Goal: Entertainment & Leisure: Browse casually

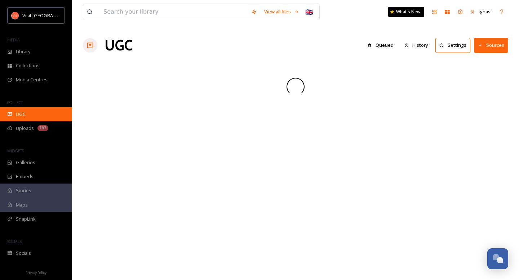
click at [27, 117] on div "UGC" at bounding box center [36, 114] width 72 height 14
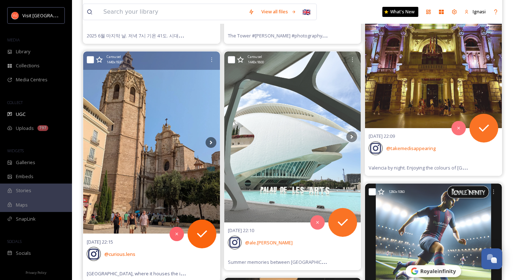
scroll to position [299, 0]
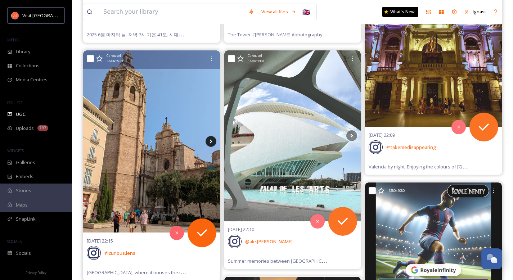
click at [214, 142] on icon at bounding box center [211, 141] width 11 height 11
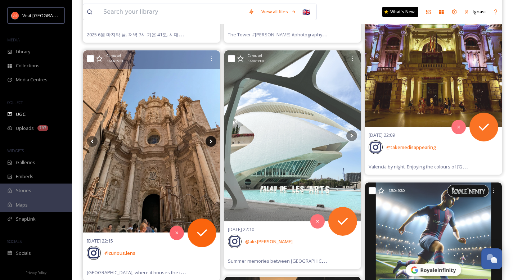
click at [211, 142] on icon at bounding box center [211, 142] width 3 height 4
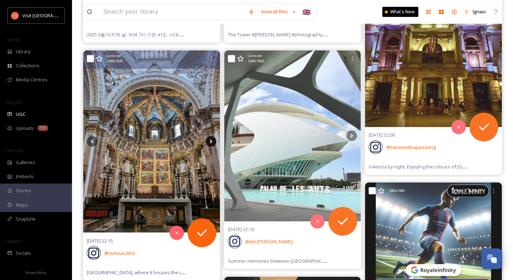
click at [211, 142] on icon at bounding box center [211, 142] width 3 height 4
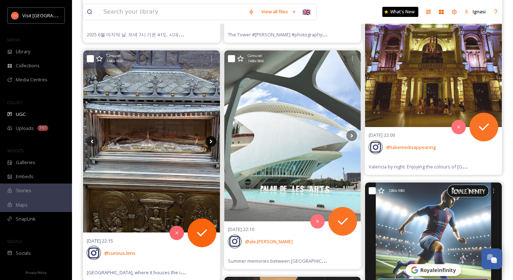
click at [211, 142] on icon at bounding box center [211, 142] width 3 height 4
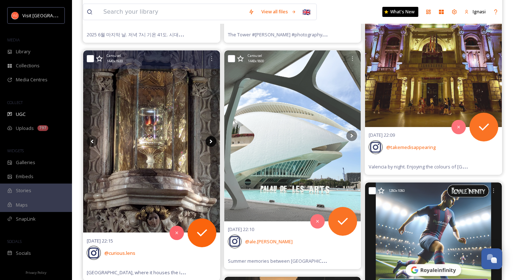
click at [213, 143] on icon at bounding box center [211, 141] width 11 height 11
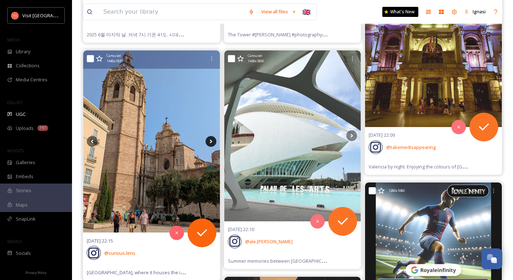
click at [213, 143] on icon at bounding box center [211, 141] width 11 height 11
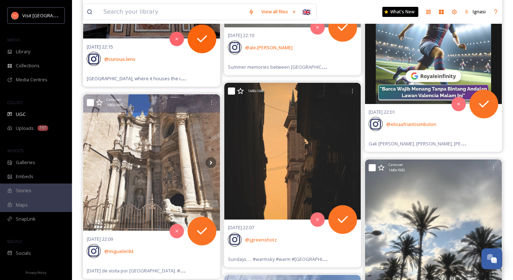
scroll to position [498, 0]
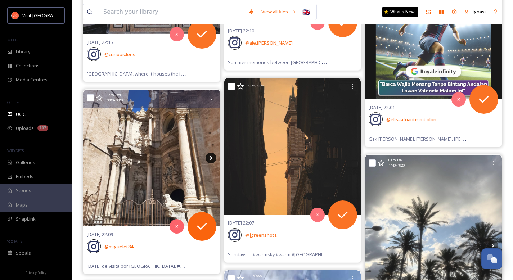
click at [213, 157] on icon at bounding box center [211, 158] width 11 height 11
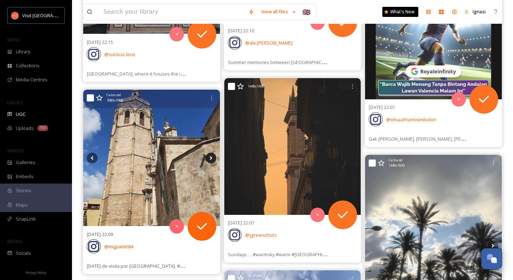
click at [213, 157] on icon at bounding box center [211, 158] width 11 height 11
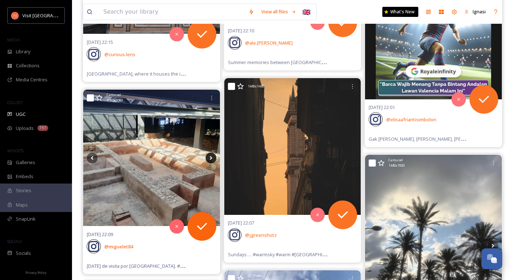
click at [213, 157] on icon at bounding box center [211, 158] width 11 height 11
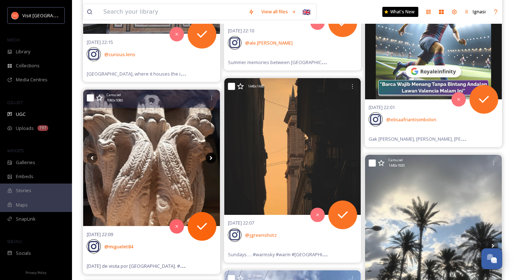
click at [213, 157] on icon at bounding box center [211, 158] width 11 height 11
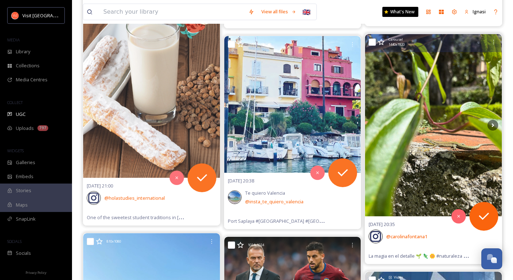
scroll to position [1614, 0]
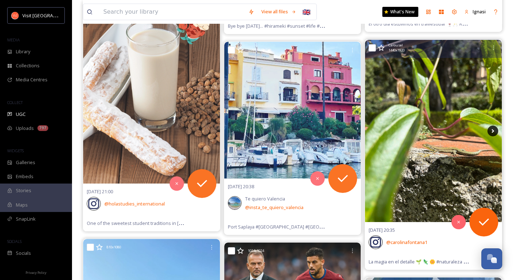
click at [493, 130] on icon at bounding box center [493, 131] width 3 height 4
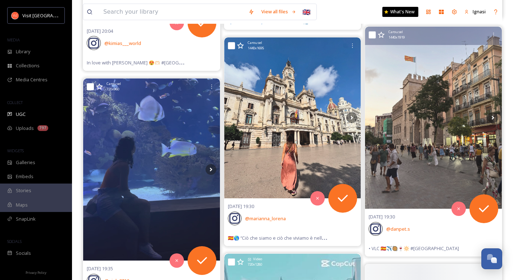
scroll to position [3087, 0]
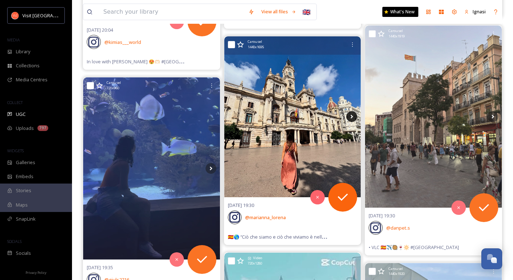
click at [351, 118] on icon at bounding box center [352, 116] width 11 height 11
click at [353, 117] on icon at bounding box center [352, 116] width 11 height 11
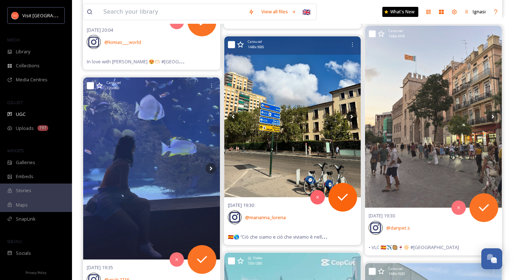
click at [353, 117] on icon at bounding box center [352, 116] width 11 height 11
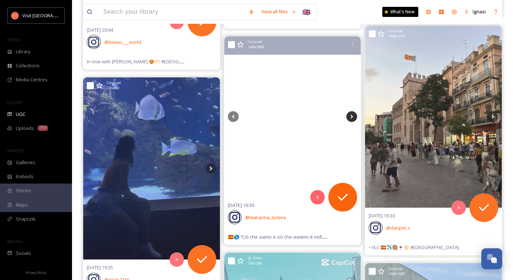
click at [353, 117] on icon at bounding box center [352, 116] width 11 height 11
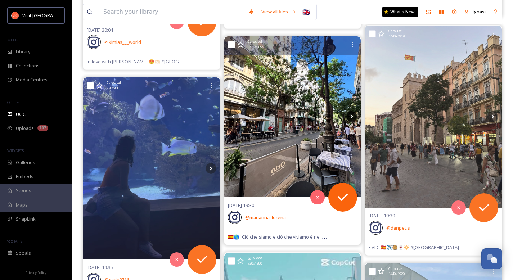
click at [351, 117] on icon at bounding box center [352, 116] width 11 height 11
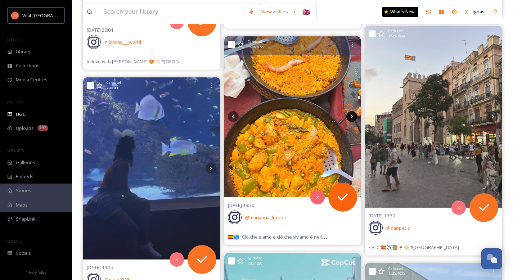
click at [351, 117] on icon at bounding box center [352, 116] width 11 height 11
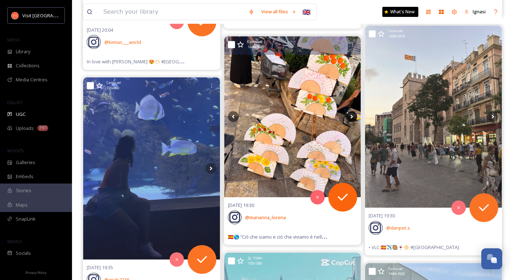
click at [351, 117] on icon at bounding box center [352, 116] width 11 height 11
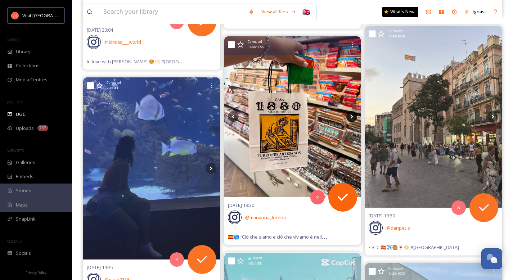
click at [351, 117] on icon at bounding box center [352, 116] width 11 height 11
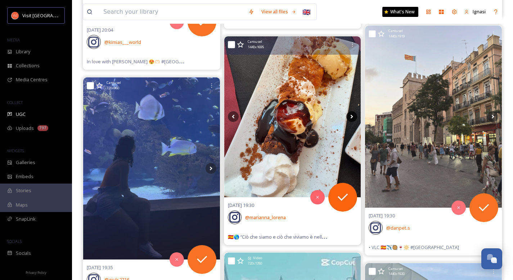
click at [351, 117] on icon at bounding box center [352, 116] width 11 height 11
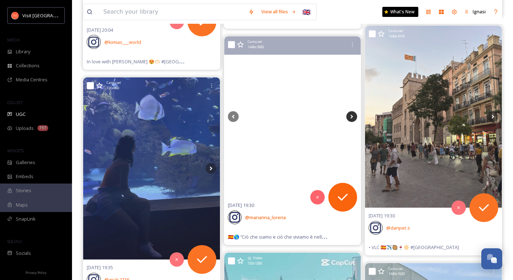
click at [351, 117] on icon at bounding box center [352, 116] width 11 height 11
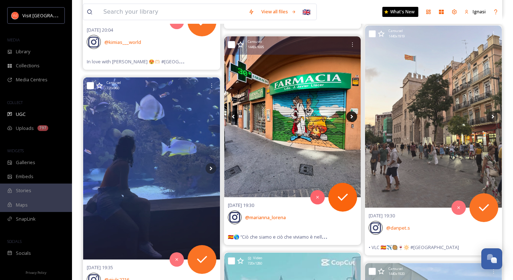
click at [351, 117] on icon at bounding box center [352, 116] width 11 height 11
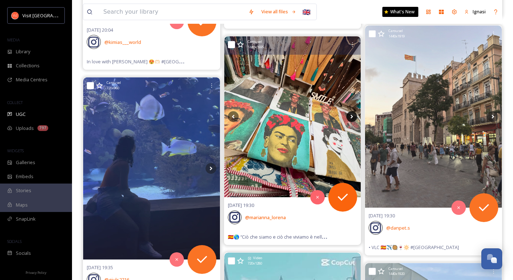
click at [351, 117] on icon at bounding box center [352, 116] width 11 height 11
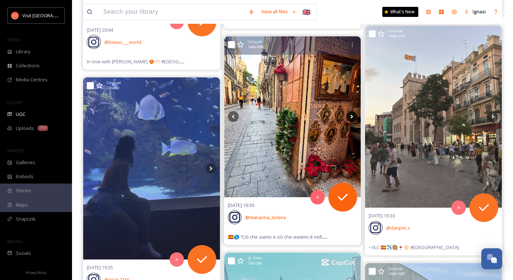
click at [351, 117] on icon at bounding box center [352, 116] width 11 height 11
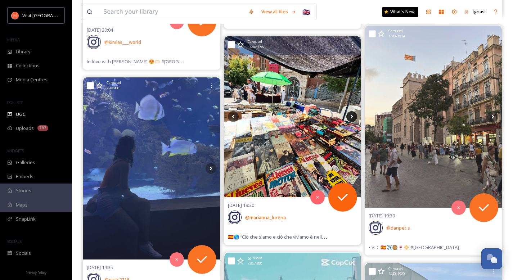
click at [351, 117] on icon at bounding box center [352, 116] width 11 height 11
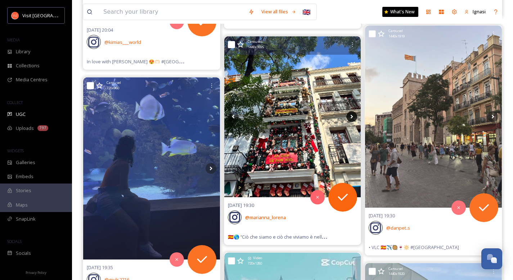
click at [351, 117] on icon at bounding box center [352, 116] width 11 height 11
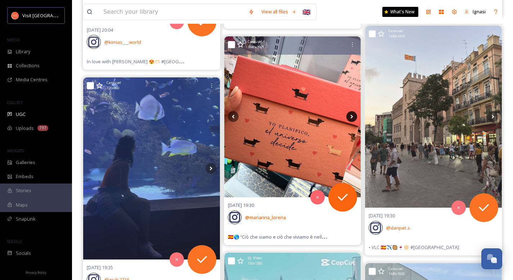
click at [351, 117] on icon at bounding box center [352, 116] width 11 height 11
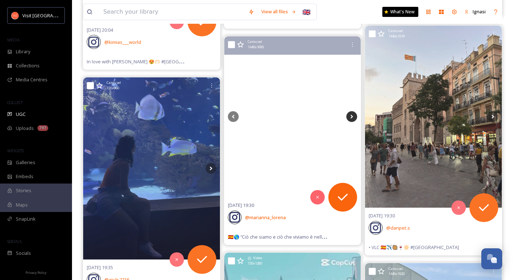
click at [351, 117] on icon at bounding box center [352, 116] width 11 height 11
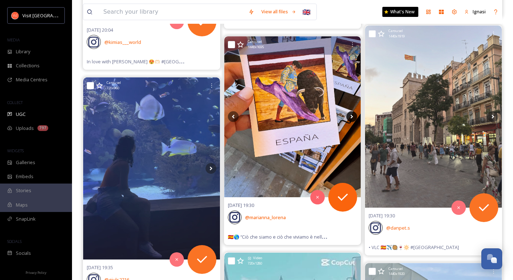
click at [351, 117] on icon at bounding box center [352, 116] width 11 height 11
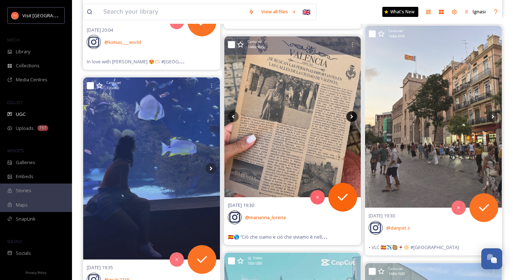
click at [351, 117] on icon at bounding box center [352, 116] width 11 height 11
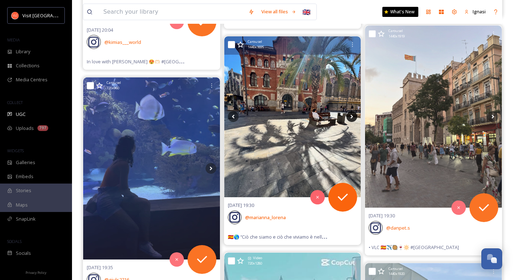
click at [351, 117] on icon at bounding box center [352, 116] width 11 height 11
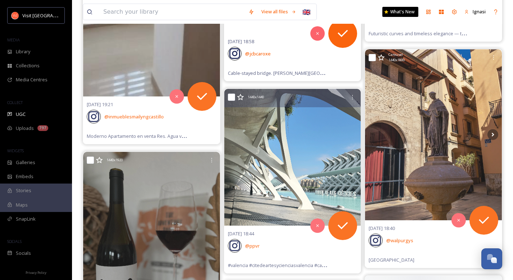
scroll to position [4154, 0]
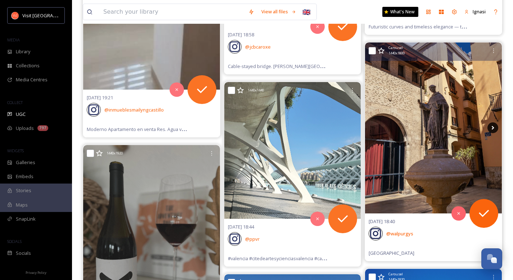
click at [493, 127] on icon at bounding box center [493, 128] width 3 height 4
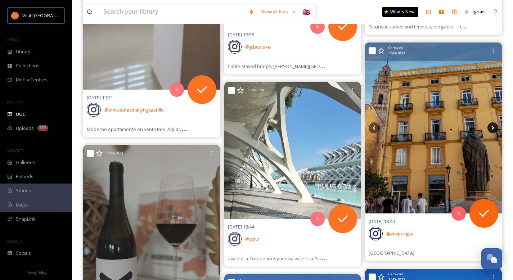
click at [493, 127] on icon at bounding box center [493, 128] width 3 height 4
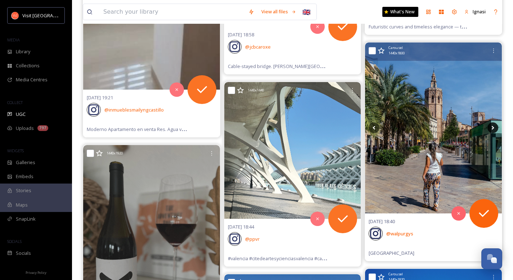
click at [493, 127] on icon at bounding box center [493, 128] width 3 height 4
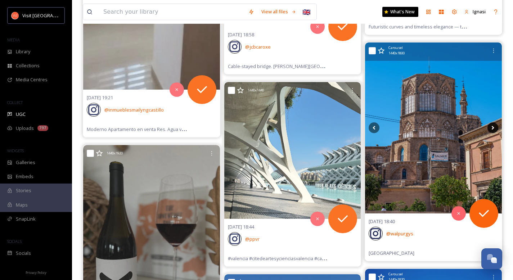
click at [493, 127] on icon at bounding box center [493, 128] width 3 height 4
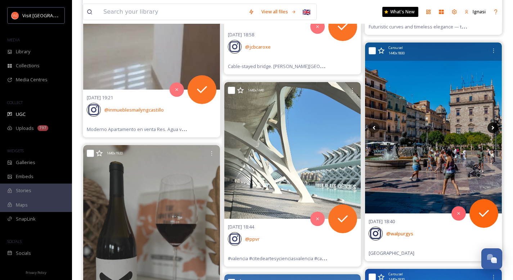
click at [493, 127] on icon at bounding box center [493, 128] width 3 height 4
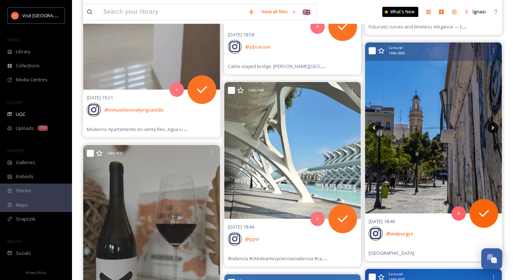
click at [493, 127] on icon at bounding box center [493, 128] width 3 height 4
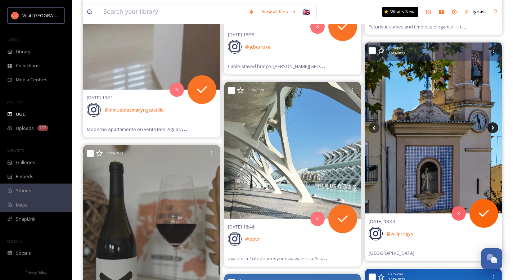
click at [493, 127] on icon at bounding box center [493, 128] width 3 height 4
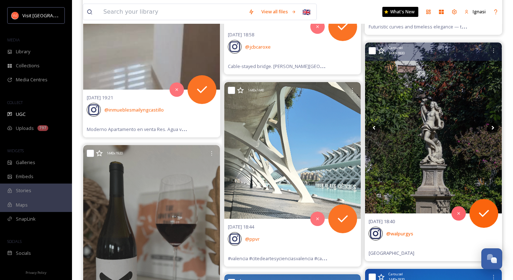
click at [493, 127] on icon at bounding box center [493, 128] width 3 height 4
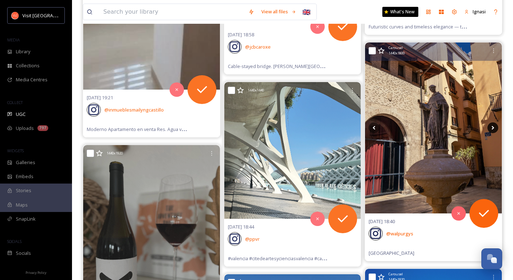
click at [493, 127] on icon at bounding box center [493, 128] width 3 height 4
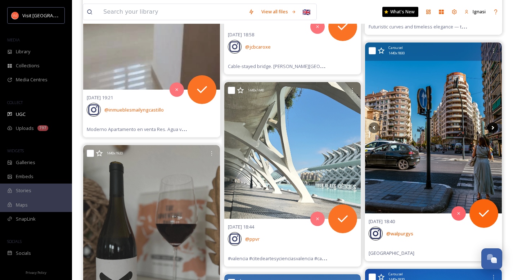
click at [493, 127] on icon at bounding box center [493, 128] width 3 height 4
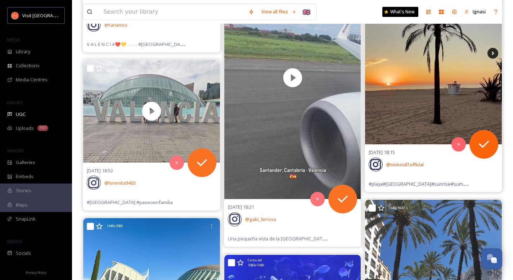
scroll to position [4653, 0]
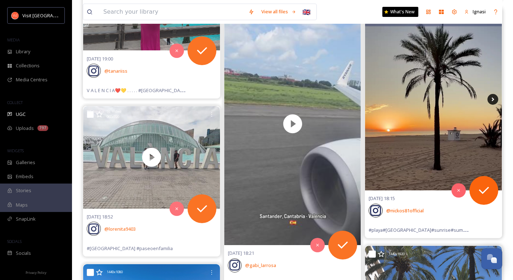
click at [493, 100] on icon at bounding box center [493, 99] width 3 height 4
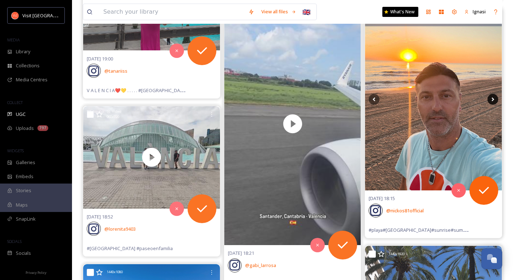
click at [493, 100] on icon at bounding box center [493, 99] width 3 height 4
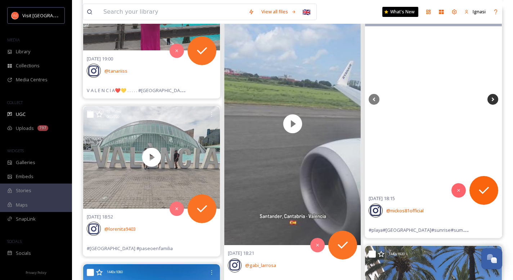
click at [493, 100] on icon at bounding box center [493, 99] width 3 height 4
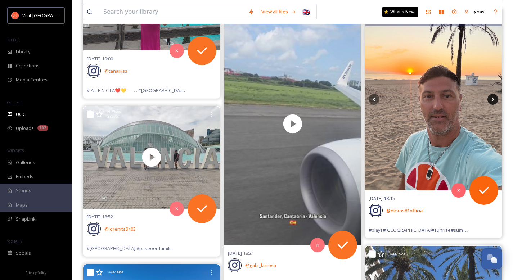
click at [493, 100] on icon at bounding box center [493, 99] width 3 height 4
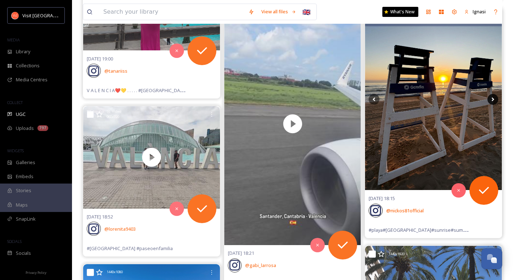
click at [493, 100] on icon at bounding box center [493, 99] width 3 height 4
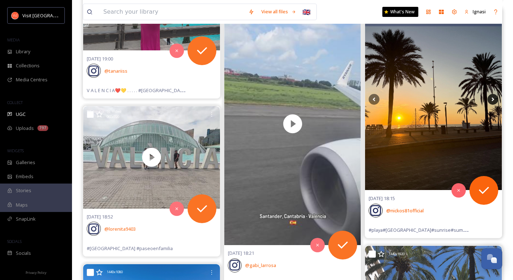
click at [493, 100] on icon at bounding box center [493, 99] width 3 height 4
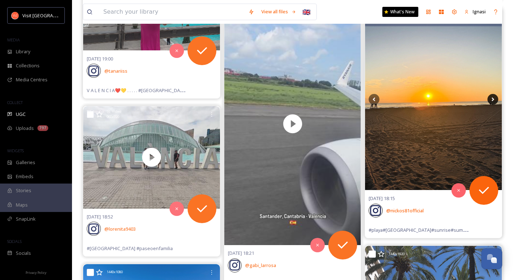
click at [493, 100] on icon at bounding box center [493, 99] width 3 height 4
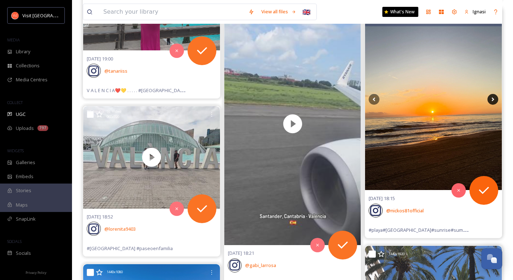
click at [493, 100] on icon at bounding box center [493, 99] width 3 height 4
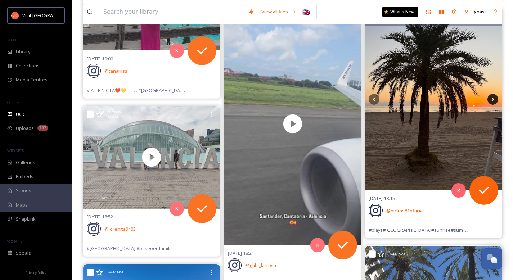
click at [493, 100] on icon at bounding box center [493, 99] width 3 height 4
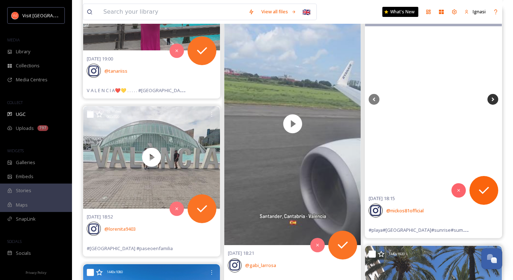
click at [493, 100] on icon at bounding box center [493, 99] width 3 height 4
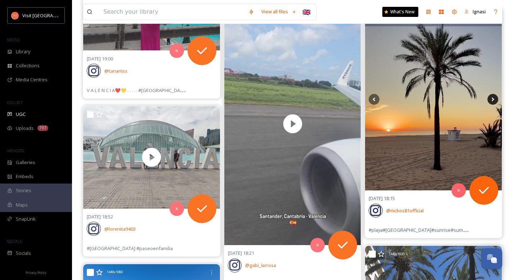
click at [493, 100] on icon at bounding box center [493, 99] width 3 height 4
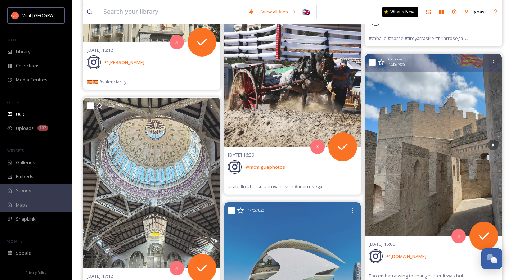
scroll to position [5457, 0]
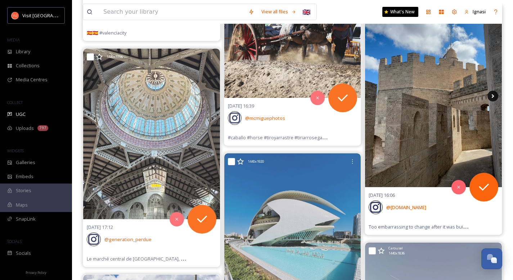
click at [493, 97] on icon at bounding box center [493, 96] width 3 height 4
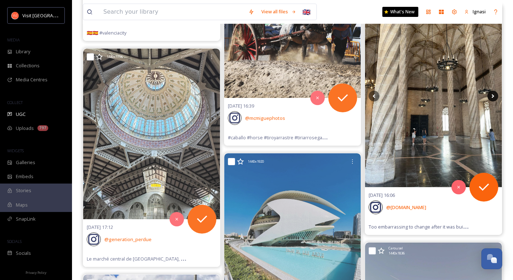
click at [493, 97] on icon at bounding box center [493, 96] width 3 height 4
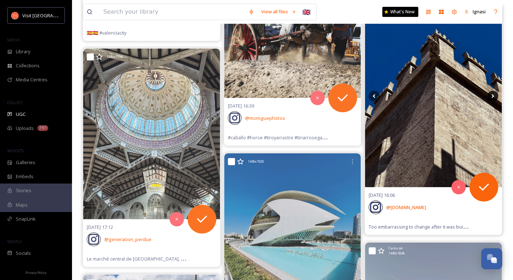
click at [493, 97] on icon at bounding box center [493, 96] width 3 height 4
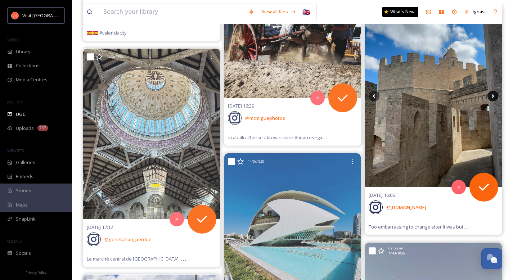
click at [493, 97] on icon at bounding box center [493, 96] width 3 height 4
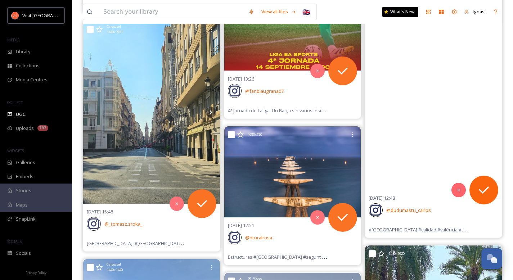
scroll to position [6121, 0]
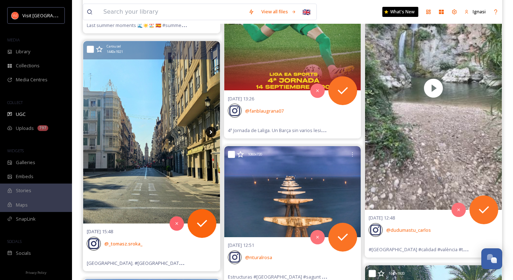
click at [211, 132] on icon at bounding box center [211, 132] width 11 height 11
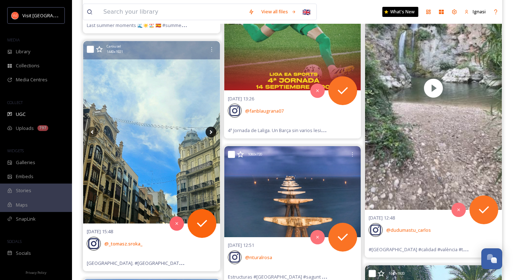
click at [211, 132] on icon at bounding box center [211, 132] width 11 height 11
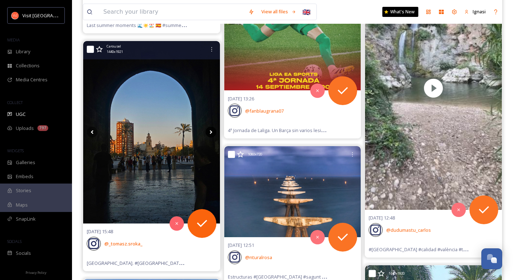
click at [211, 132] on icon at bounding box center [211, 132] width 11 height 11
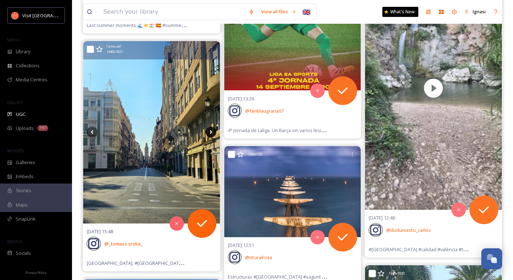
click at [211, 132] on icon at bounding box center [211, 132] width 11 height 11
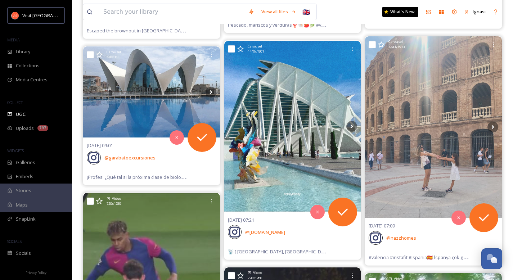
scroll to position [7895, 0]
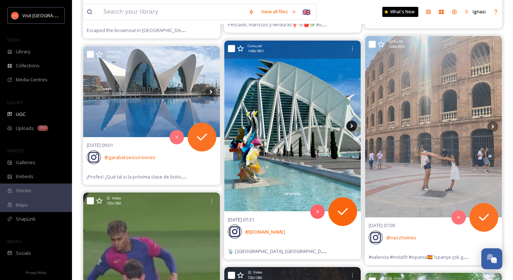
click at [352, 125] on icon at bounding box center [352, 126] width 11 height 11
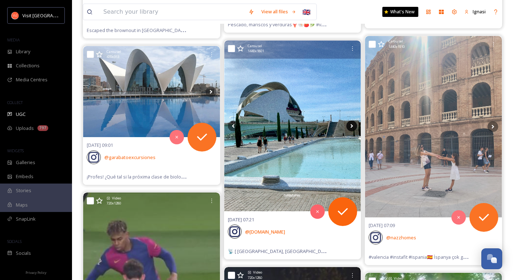
click at [352, 125] on icon at bounding box center [352, 126] width 11 height 11
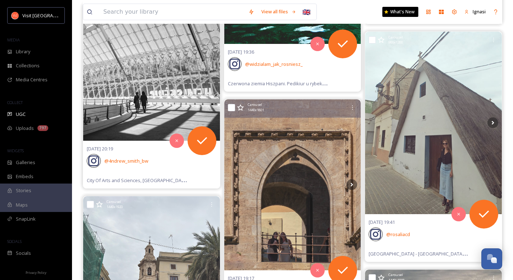
scroll to position [13243, 0]
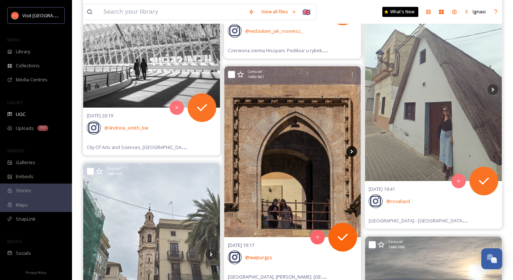
click at [352, 153] on icon at bounding box center [352, 151] width 11 height 11
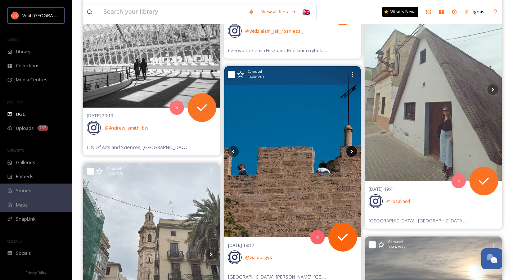
click at [352, 153] on icon at bounding box center [352, 151] width 11 height 11
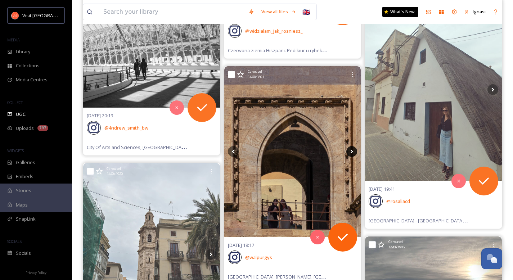
click at [352, 153] on icon at bounding box center [352, 151] width 11 height 11
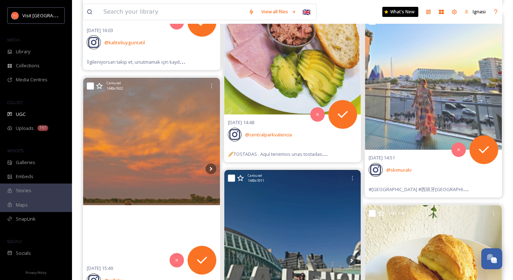
scroll to position [19499, 0]
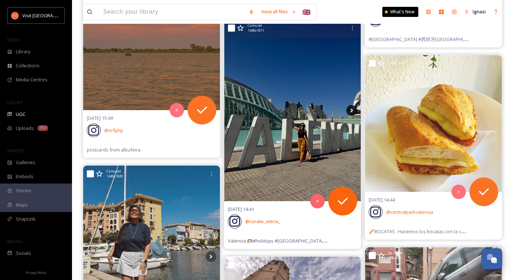
click at [352, 110] on icon at bounding box center [352, 111] width 3 height 4
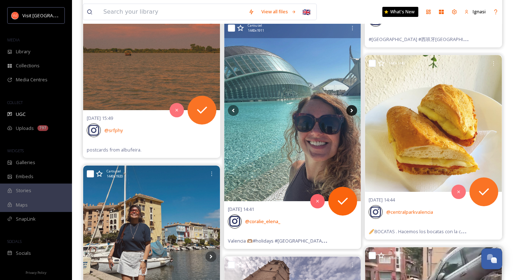
click at [352, 111] on icon at bounding box center [352, 110] width 11 height 11
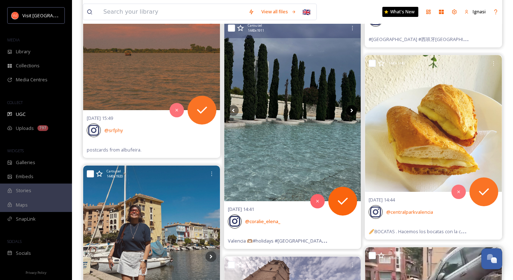
click at [352, 111] on icon at bounding box center [352, 110] width 11 height 11
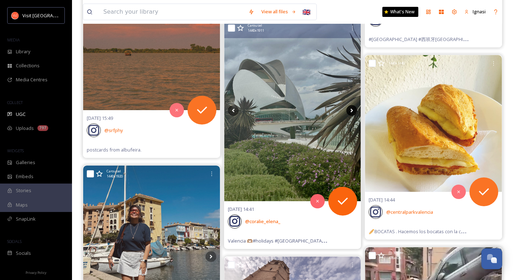
click at [352, 111] on icon at bounding box center [352, 110] width 11 height 11
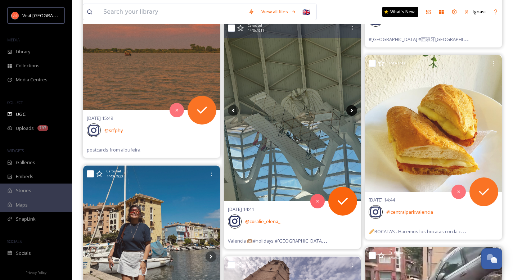
click at [352, 111] on icon at bounding box center [352, 110] width 11 height 11
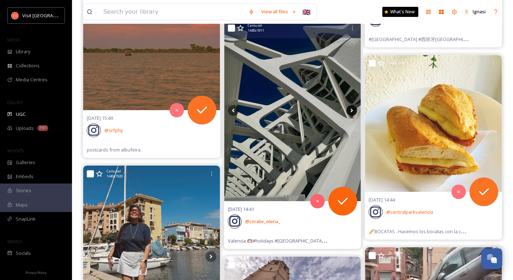
click at [352, 111] on icon at bounding box center [352, 110] width 11 height 11
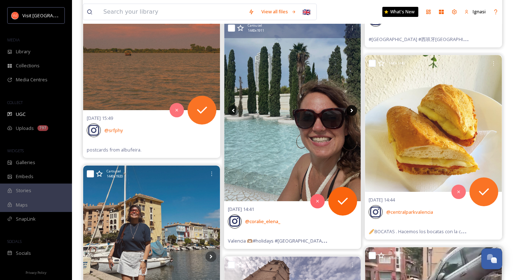
click at [352, 111] on icon at bounding box center [352, 110] width 11 height 11
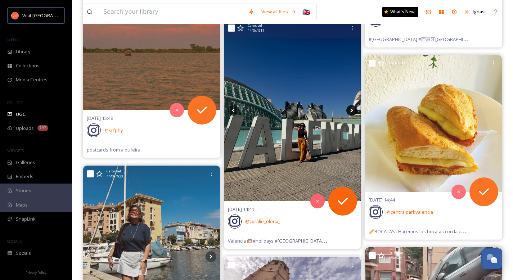
click at [352, 111] on icon at bounding box center [352, 110] width 11 height 11
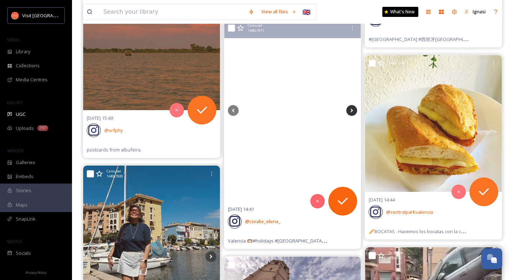
click at [352, 111] on icon at bounding box center [352, 110] width 11 height 11
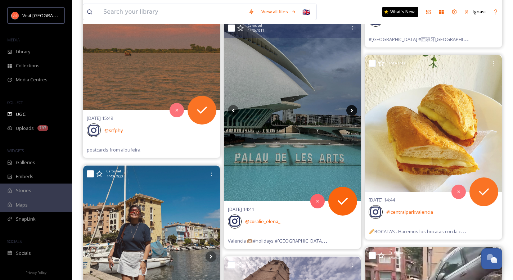
click at [352, 111] on icon at bounding box center [352, 110] width 11 height 11
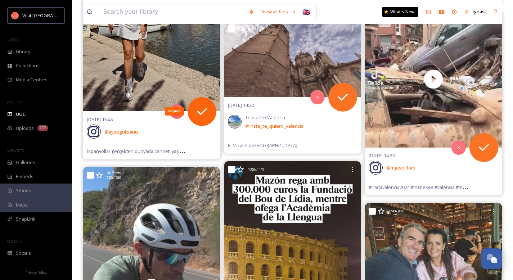
scroll to position [19665, 0]
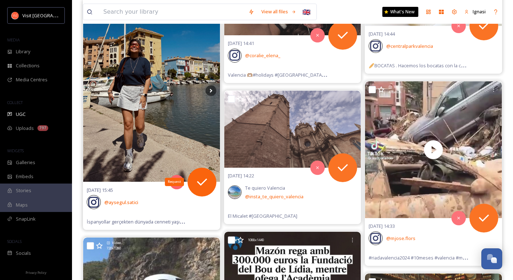
click at [209, 92] on icon at bounding box center [211, 90] width 11 height 11
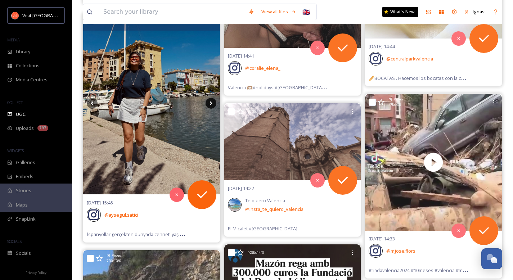
click at [209, 104] on icon at bounding box center [211, 103] width 11 height 11
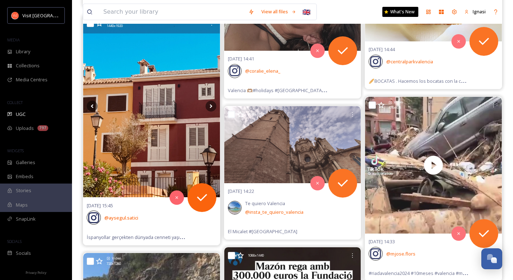
scroll to position [19607, 0]
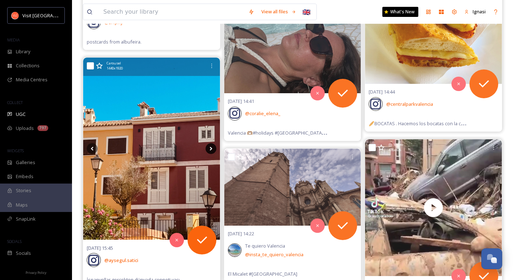
click at [212, 150] on icon at bounding box center [211, 148] width 11 height 11
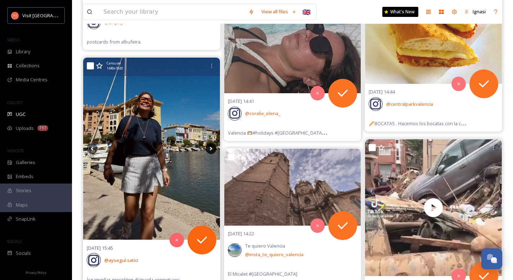
click at [211, 149] on icon at bounding box center [211, 149] width 3 height 4
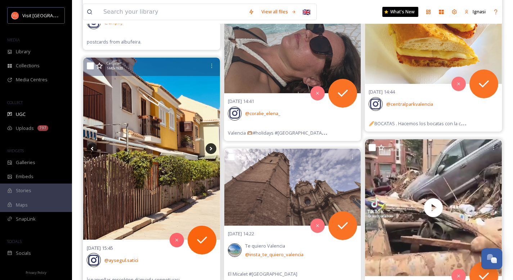
click at [211, 149] on icon at bounding box center [211, 149] width 3 height 4
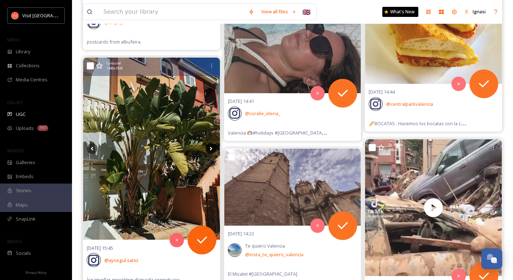
click at [211, 149] on icon at bounding box center [211, 149] width 3 height 4
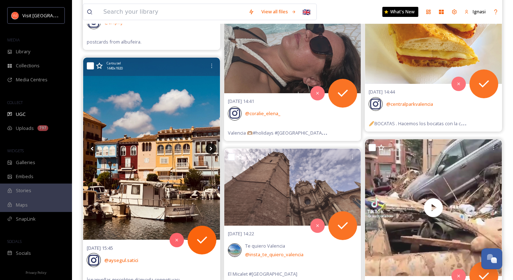
click at [211, 149] on icon at bounding box center [211, 149] width 3 height 4
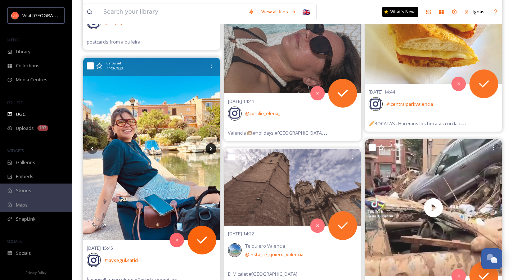
click at [211, 149] on icon at bounding box center [211, 149] width 3 height 4
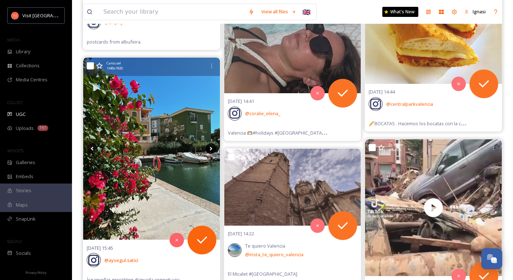
click at [211, 149] on icon at bounding box center [211, 149] width 3 height 4
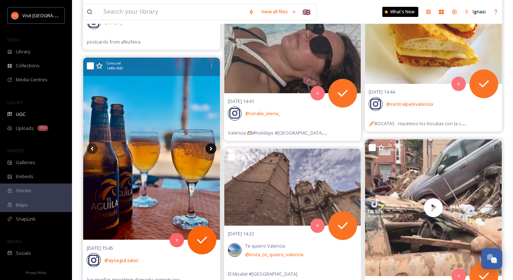
click at [211, 149] on icon at bounding box center [211, 149] width 3 height 4
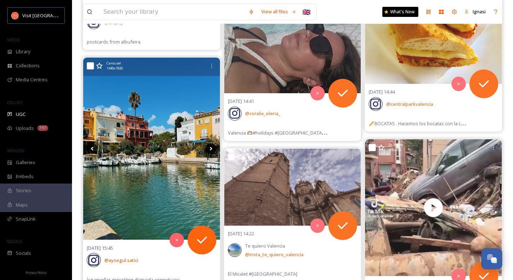
click at [211, 149] on icon at bounding box center [211, 149] width 3 height 4
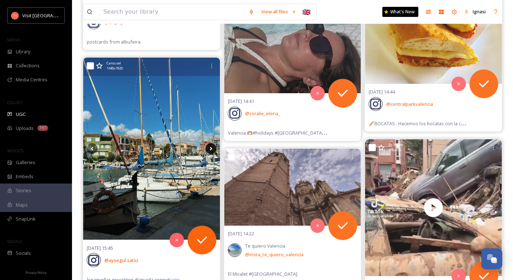
click at [211, 149] on icon at bounding box center [211, 149] width 3 height 4
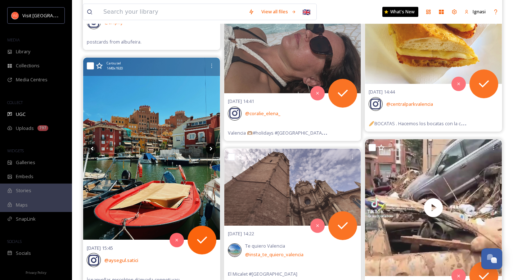
click at [211, 149] on icon at bounding box center [211, 149] width 3 height 4
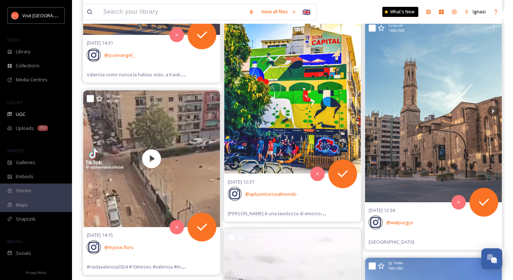
scroll to position [21256, 0]
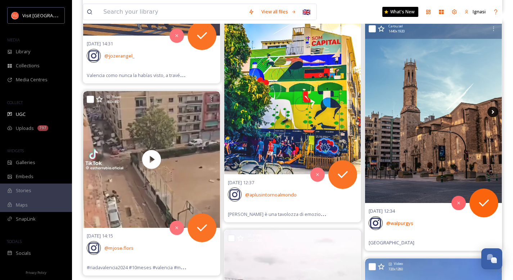
click at [494, 112] on icon at bounding box center [493, 112] width 3 height 4
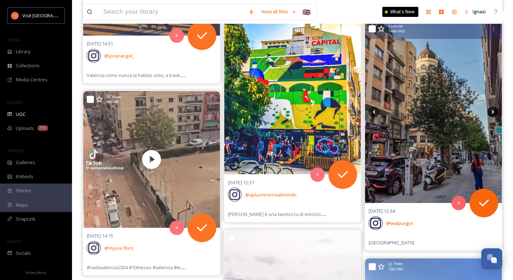
click at [494, 112] on icon at bounding box center [493, 112] width 3 height 4
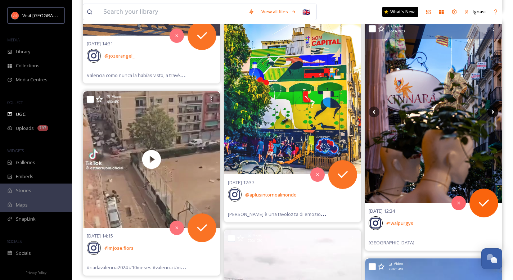
click at [494, 112] on icon at bounding box center [493, 112] width 3 height 4
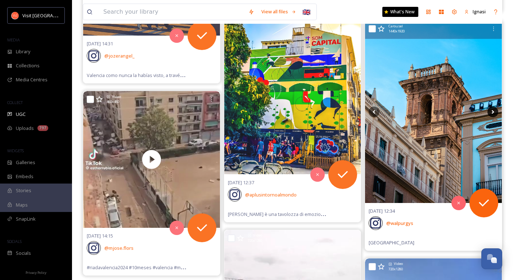
click at [494, 112] on icon at bounding box center [493, 112] width 3 height 4
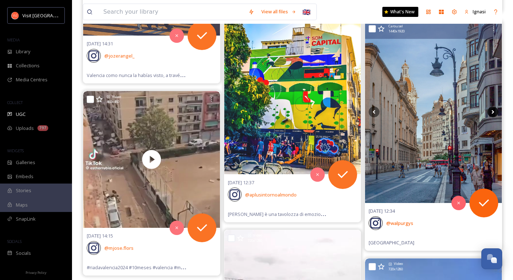
click at [494, 112] on icon at bounding box center [493, 112] width 3 height 4
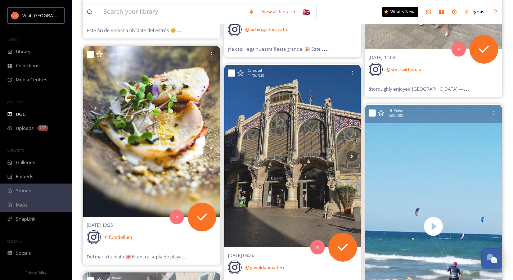
scroll to position [22004, 0]
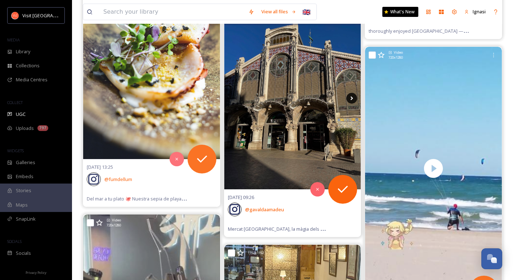
click at [352, 95] on icon at bounding box center [352, 98] width 11 height 11
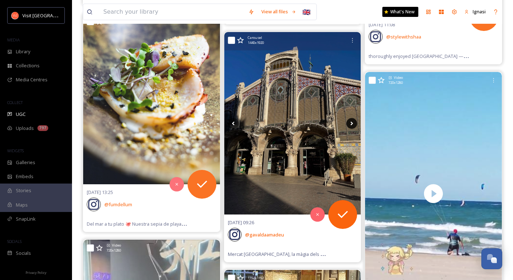
click at [354, 124] on icon at bounding box center [352, 123] width 11 height 11
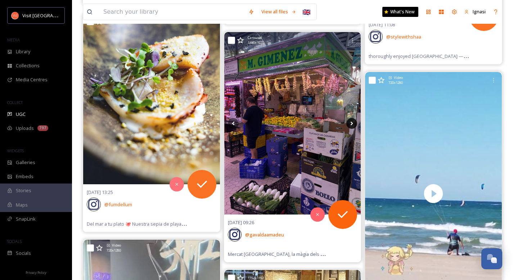
click at [351, 125] on icon at bounding box center [352, 123] width 11 height 11
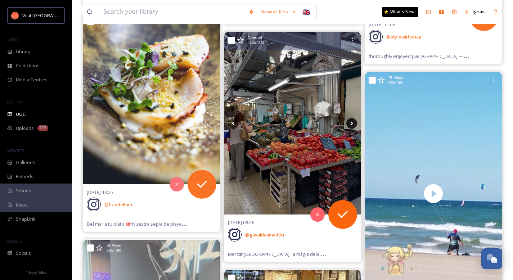
click at [351, 125] on icon at bounding box center [352, 123] width 11 height 11
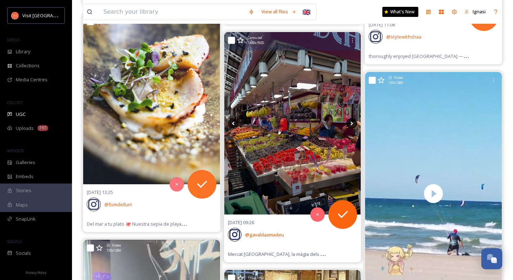
click at [351, 125] on icon at bounding box center [352, 123] width 11 height 11
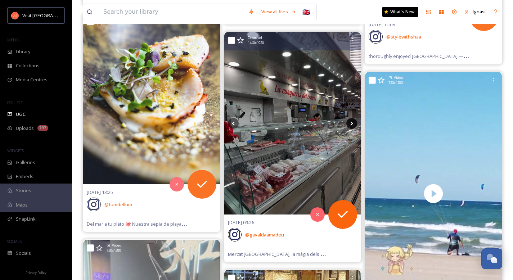
click at [351, 125] on icon at bounding box center [352, 123] width 11 height 11
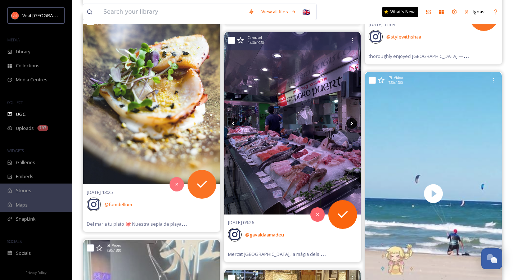
click at [351, 125] on icon at bounding box center [352, 123] width 11 height 11
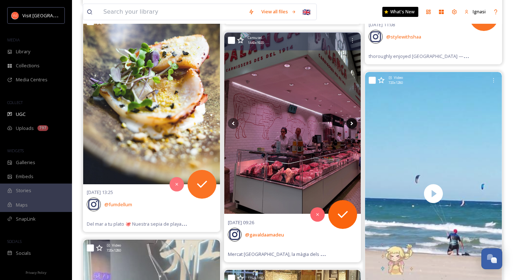
click at [351, 125] on icon at bounding box center [352, 123] width 11 height 11
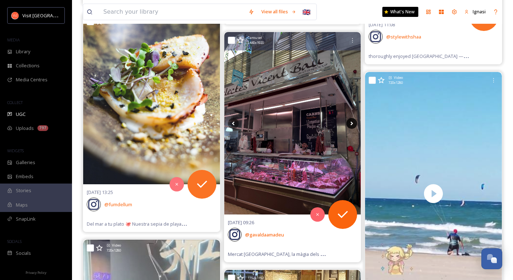
click at [351, 125] on icon at bounding box center [352, 123] width 11 height 11
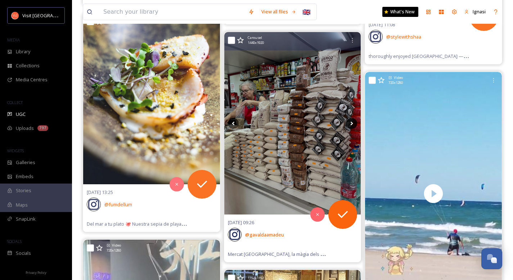
click at [351, 125] on icon at bounding box center [352, 123] width 11 height 11
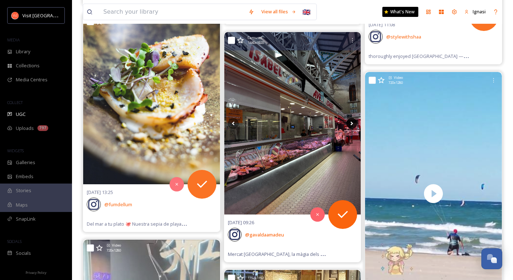
click at [351, 125] on icon at bounding box center [352, 123] width 11 height 11
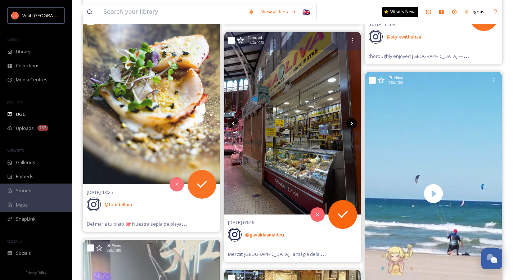
click at [351, 125] on icon at bounding box center [352, 123] width 11 height 11
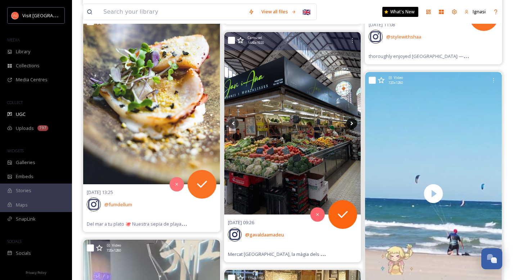
click at [351, 125] on icon at bounding box center [352, 123] width 11 height 11
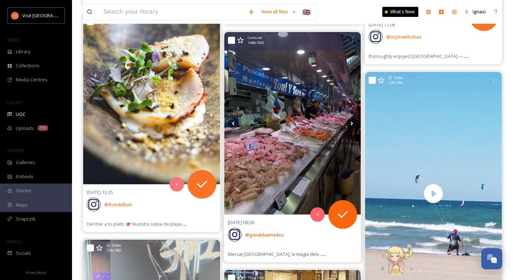
click at [351, 125] on icon at bounding box center [352, 123] width 11 height 11
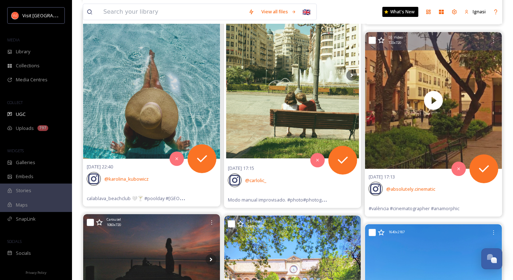
scroll to position [26628, 0]
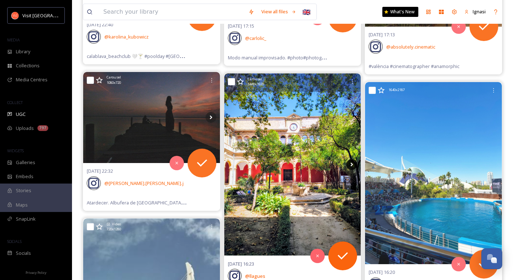
click at [351, 166] on icon at bounding box center [352, 164] width 11 height 11
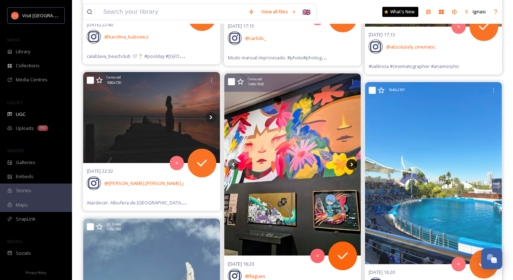
click at [351, 166] on icon at bounding box center [352, 164] width 11 height 11
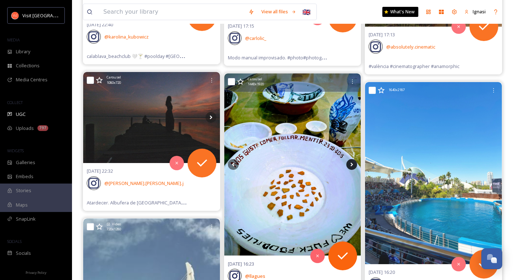
click at [351, 166] on icon at bounding box center [352, 164] width 11 height 11
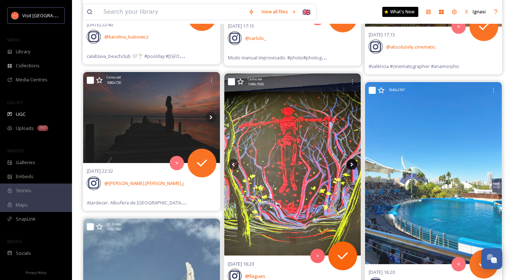
click at [351, 166] on icon at bounding box center [352, 164] width 11 height 11
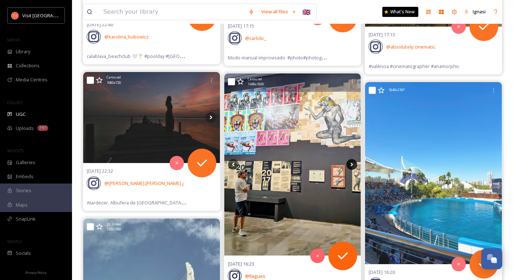
click at [351, 166] on icon at bounding box center [352, 164] width 11 height 11
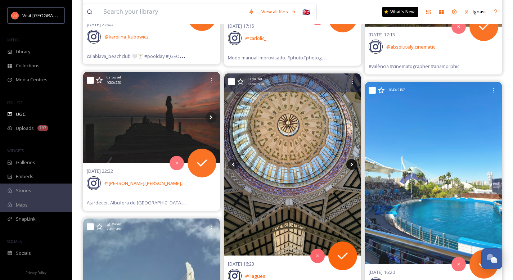
click at [351, 166] on icon at bounding box center [352, 164] width 11 height 11
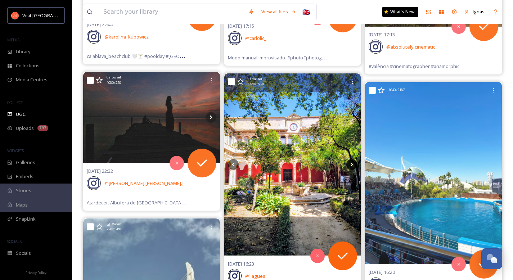
click at [351, 166] on icon at bounding box center [352, 164] width 11 height 11
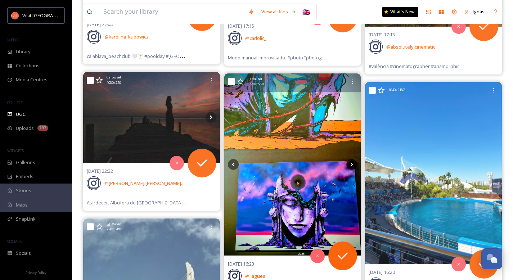
click at [351, 166] on icon at bounding box center [352, 164] width 11 height 11
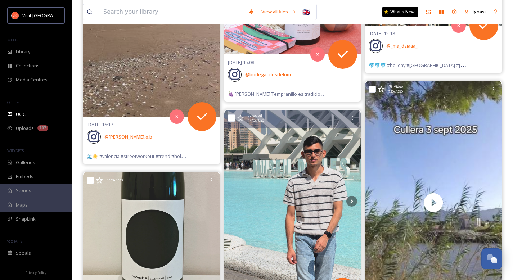
scroll to position [28369, 0]
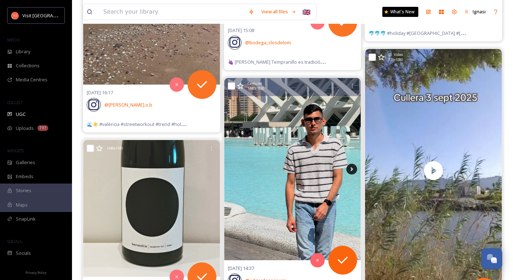
click at [353, 171] on icon at bounding box center [352, 169] width 11 height 11
click at [352, 170] on icon at bounding box center [352, 169] width 3 height 4
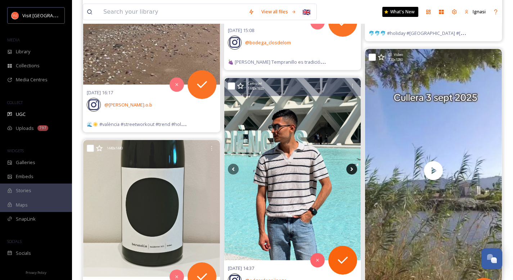
click at [352, 170] on icon at bounding box center [352, 169] width 3 height 4
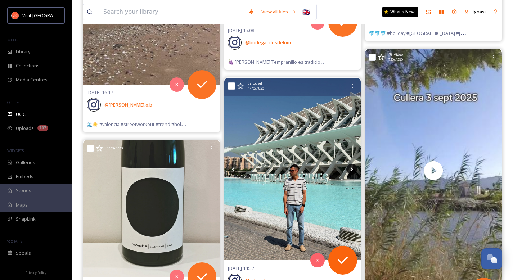
click at [352, 170] on icon at bounding box center [352, 169] width 3 height 4
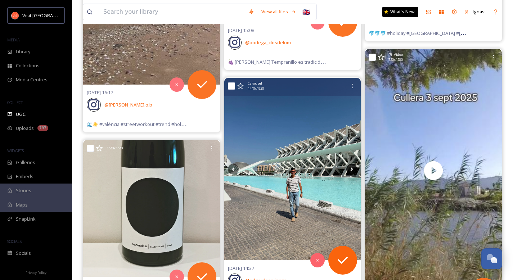
click at [352, 170] on icon at bounding box center [352, 169] width 3 height 4
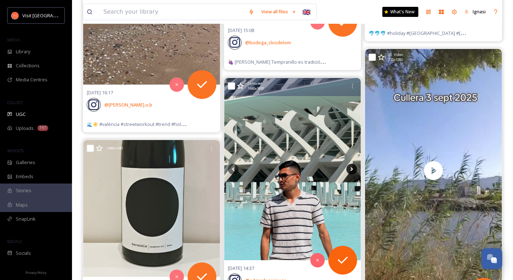
click at [352, 170] on icon at bounding box center [352, 169] width 3 height 4
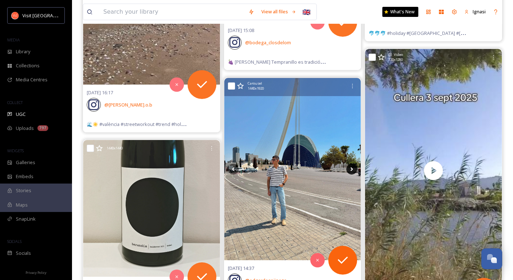
click at [352, 170] on icon at bounding box center [352, 169] width 3 height 4
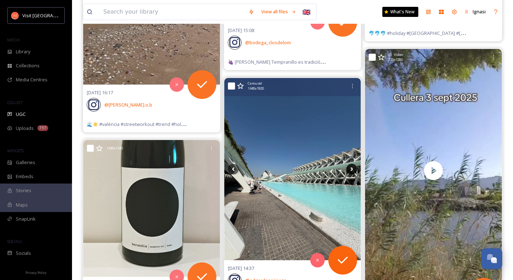
click at [352, 170] on icon at bounding box center [352, 169] width 3 height 4
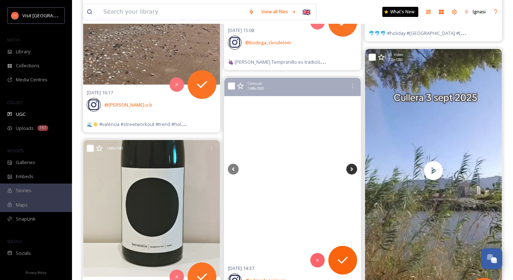
click at [352, 170] on icon at bounding box center [352, 169] width 3 height 4
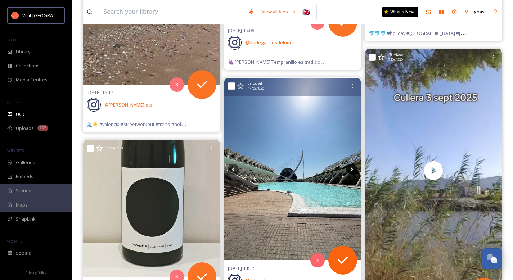
click at [352, 170] on icon at bounding box center [352, 169] width 3 height 4
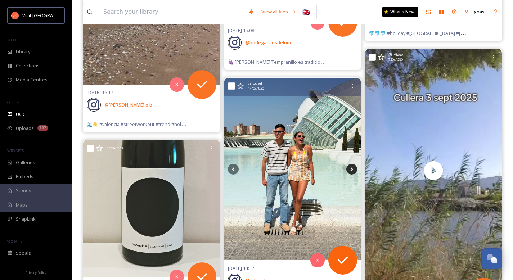
click at [352, 170] on icon at bounding box center [352, 169] width 3 height 4
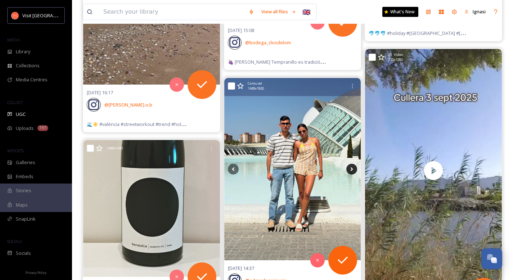
click at [352, 170] on icon at bounding box center [352, 169] width 3 height 4
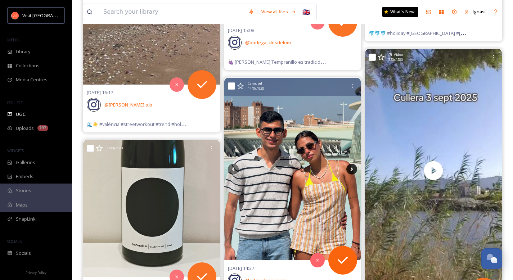
click at [352, 170] on icon at bounding box center [352, 169] width 3 height 4
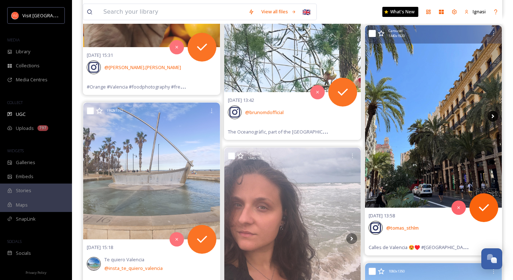
scroll to position [29513, 0]
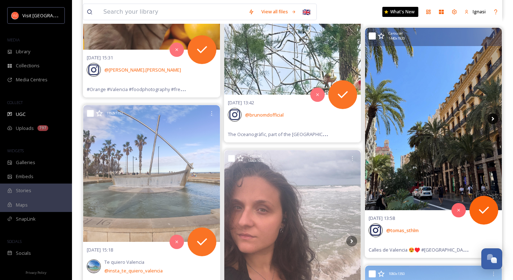
click at [493, 119] on icon at bounding box center [493, 118] width 11 height 11
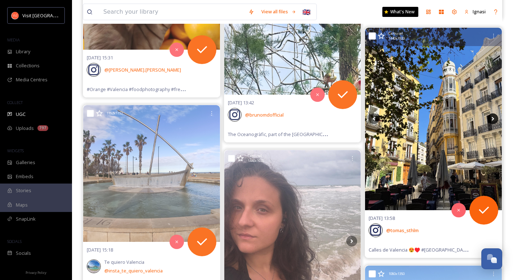
click at [493, 119] on icon at bounding box center [493, 118] width 11 height 11
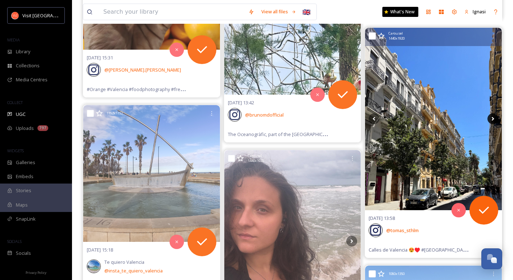
click at [493, 119] on icon at bounding box center [493, 118] width 11 height 11
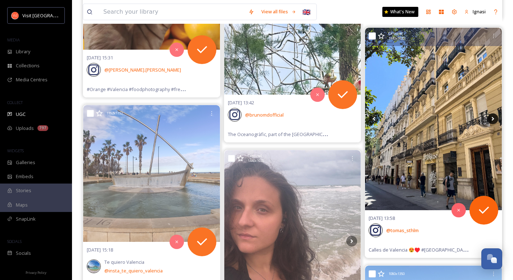
click at [493, 119] on icon at bounding box center [493, 118] width 11 height 11
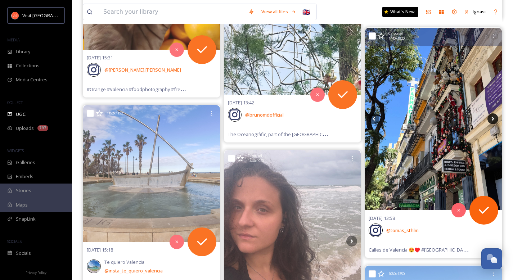
click at [493, 119] on icon at bounding box center [493, 118] width 11 height 11
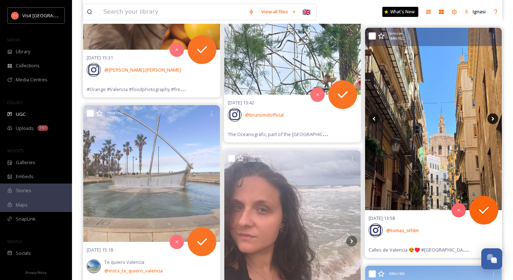
click at [493, 119] on icon at bounding box center [493, 118] width 11 height 11
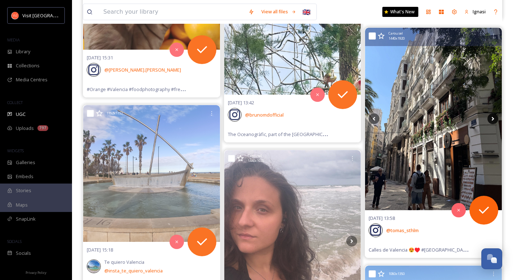
click at [493, 119] on icon at bounding box center [493, 118] width 11 height 11
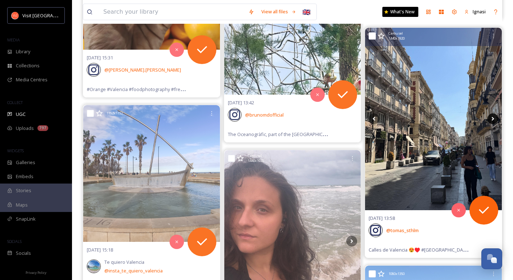
click at [493, 119] on icon at bounding box center [493, 118] width 11 height 11
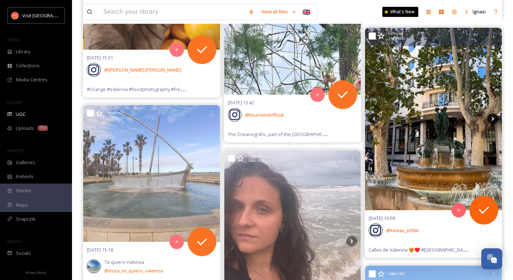
click at [493, 119] on icon at bounding box center [493, 118] width 11 height 11
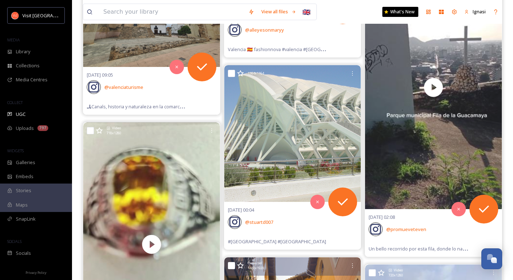
scroll to position [33708, 0]
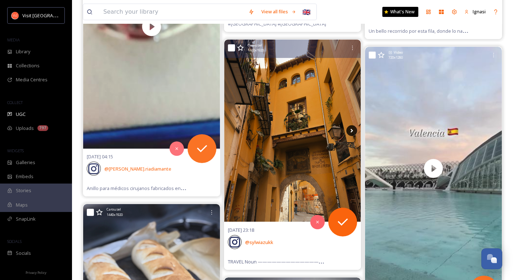
click at [353, 133] on icon at bounding box center [352, 130] width 11 height 11
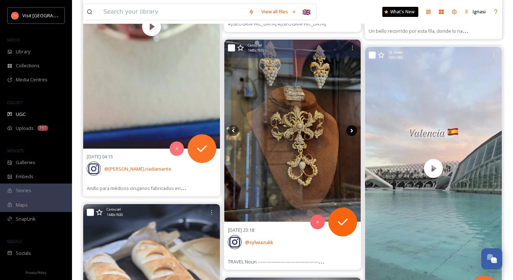
click at [352, 132] on icon at bounding box center [352, 130] width 11 height 11
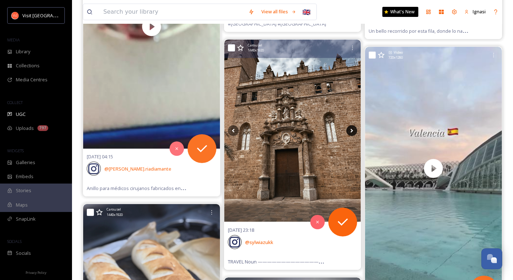
click at [352, 132] on icon at bounding box center [352, 130] width 11 height 11
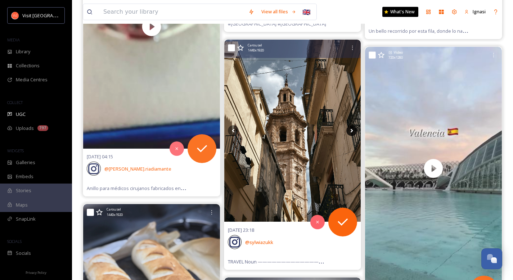
click at [352, 132] on icon at bounding box center [352, 130] width 11 height 11
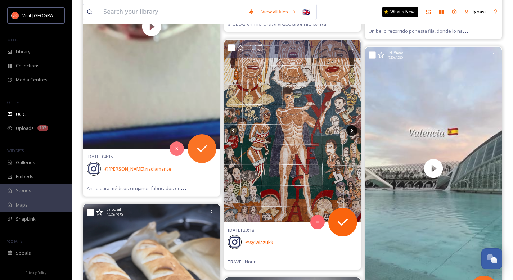
click at [352, 132] on icon at bounding box center [352, 130] width 11 height 11
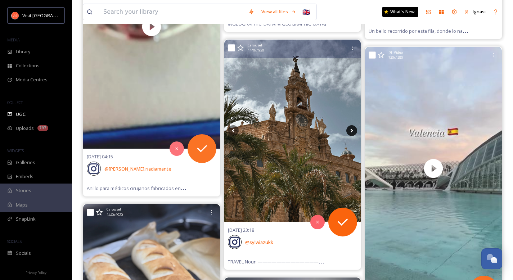
click at [352, 132] on icon at bounding box center [352, 130] width 11 height 11
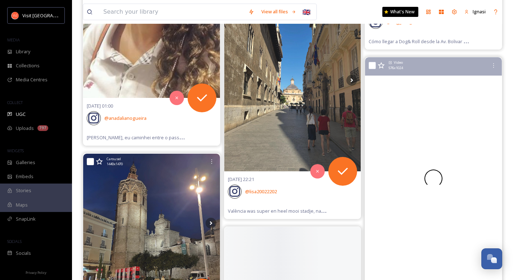
scroll to position [34596, 0]
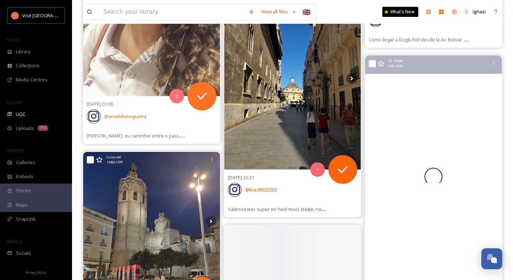
click at [352, 89] on img at bounding box center [292, 78] width 137 height 182
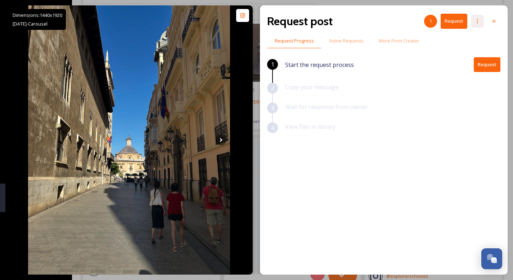
scroll to position [34585, 0]
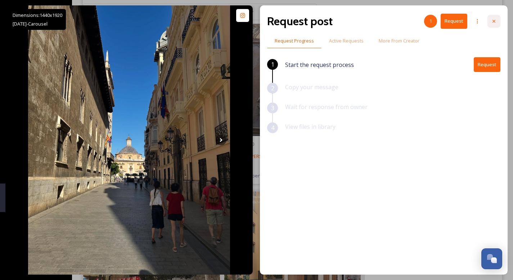
click at [496, 19] on icon at bounding box center [494, 21] width 6 height 6
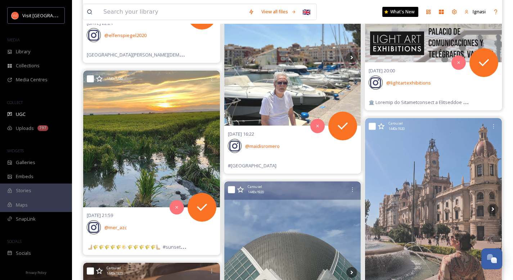
scroll to position [35984, 0]
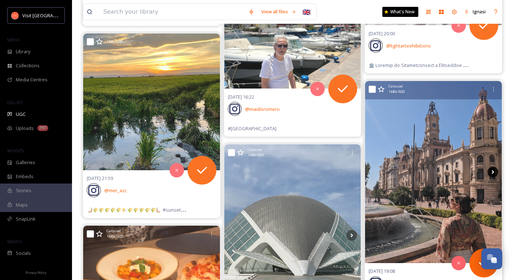
click at [495, 173] on icon at bounding box center [493, 172] width 11 height 11
click at [494, 172] on icon at bounding box center [493, 172] width 3 height 4
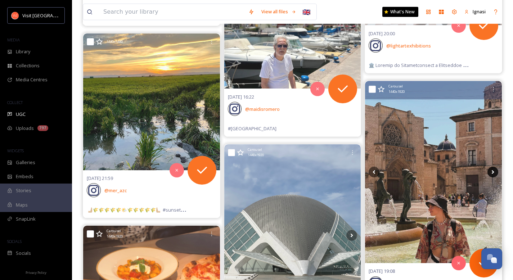
click at [494, 172] on icon at bounding box center [493, 172] width 3 height 4
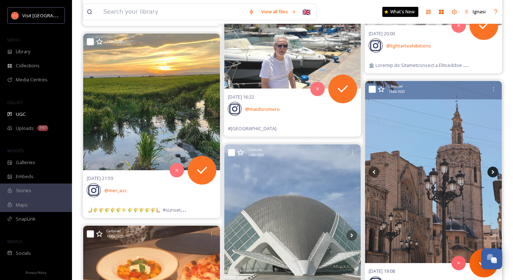
click at [494, 172] on icon at bounding box center [493, 172] width 3 height 4
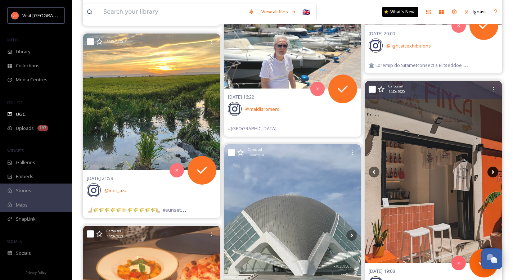
click at [494, 172] on icon at bounding box center [493, 172] width 3 height 4
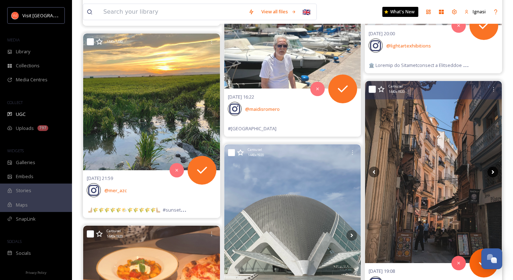
click at [494, 172] on icon at bounding box center [493, 172] width 3 height 4
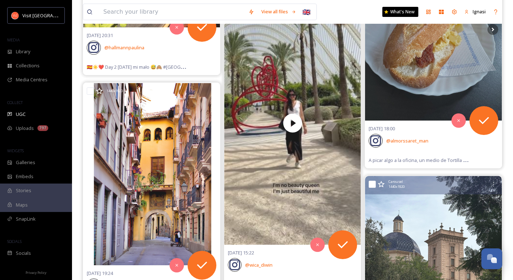
scroll to position [36484, 0]
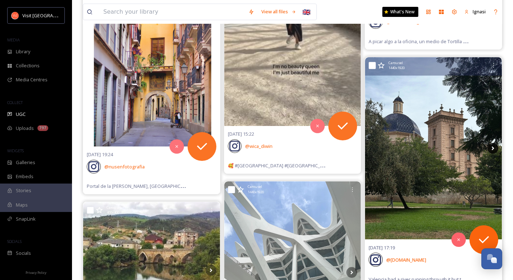
click at [493, 149] on icon at bounding box center [493, 148] width 11 height 11
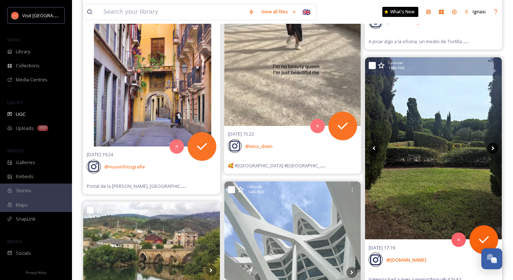
click at [492, 149] on icon at bounding box center [493, 148] width 11 height 11
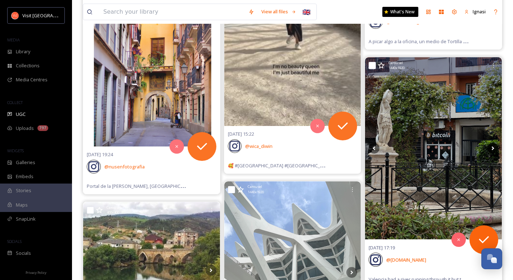
click at [492, 149] on icon at bounding box center [493, 148] width 11 height 11
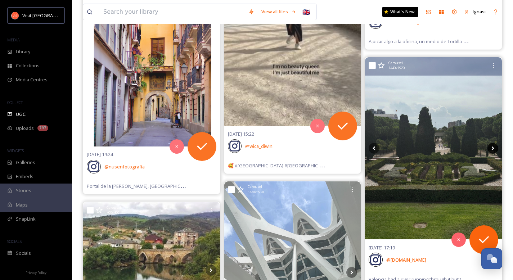
click at [492, 149] on icon at bounding box center [493, 148] width 11 height 11
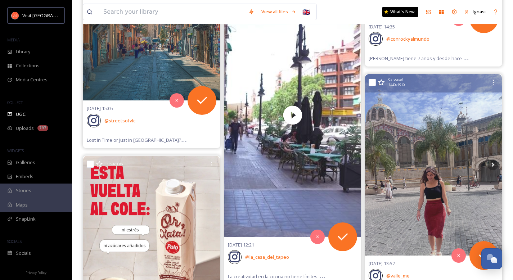
scroll to position [38290, 0]
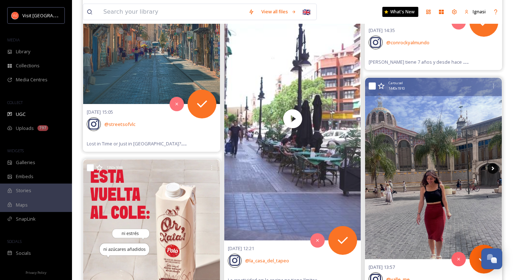
click at [495, 168] on icon at bounding box center [493, 168] width 11 height 11
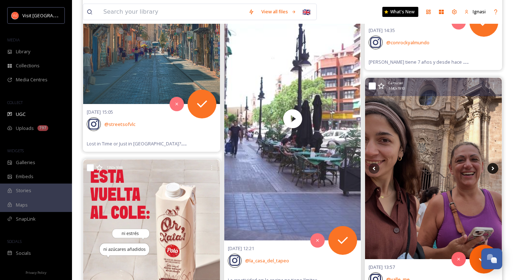
click at [494, 169] on icon at bounding box center [493, 168] width 11 height 11
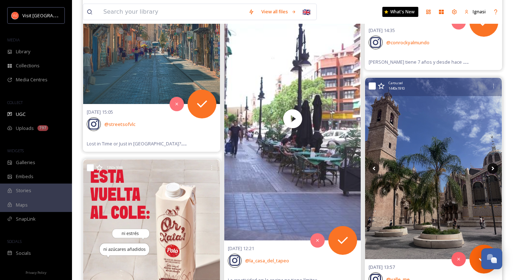
click at [494, 169] on icon at bounding box center [493, 168] width 11 height 11
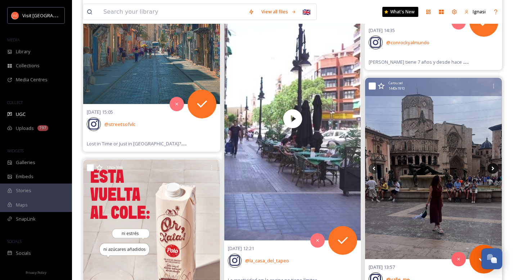
click at [494, 169] on icon at bounding box center [493, 168] width 11 height 11
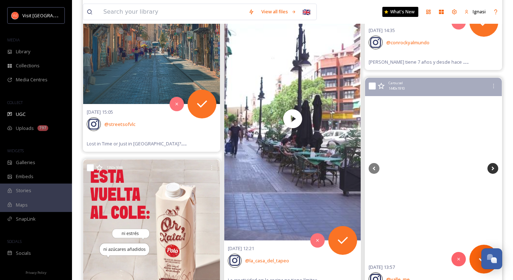
click at [494, 169] on icon at bounding box center [493, 168] width 11 height 11
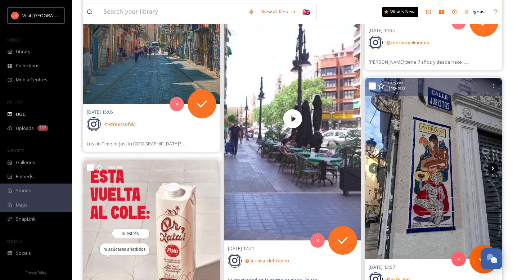
click at [494, 169] on icon at bounding box center [493, 168] width 11 height 11
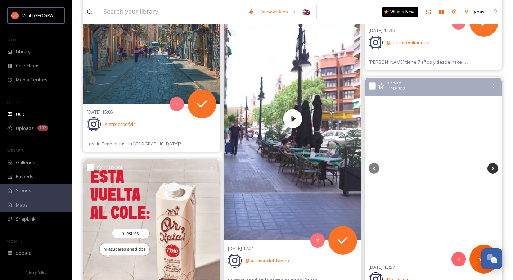
click at [494, 169] on icon at bounding box center [493, 168] width 11 height 11
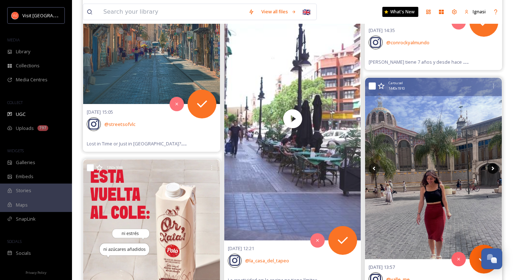
click at [494, 169] on icon at bounding box center [493, 168] width 11 height 11
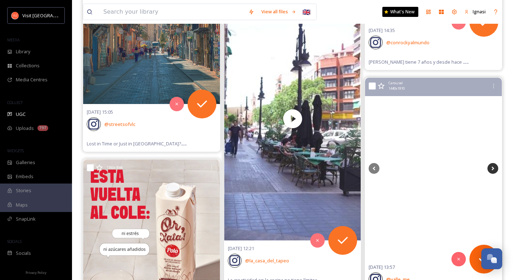
click at [494, 169] on icon at bounding box center [493, 168] width 11 height 11
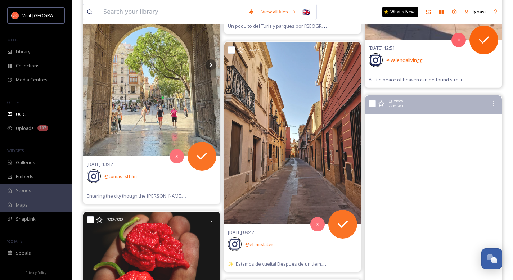
scroll to position [38809, 0]
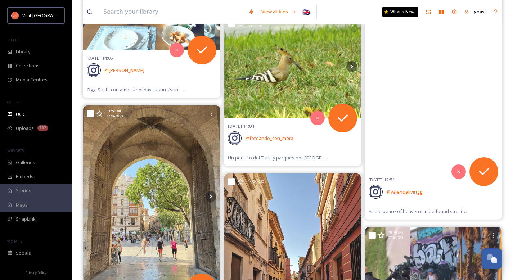
click at [419, 115] on video "A little peace of heaven can be found strolling along La Fuente del Palacio de …" at bounding box center [433, 51] width 137 height 244
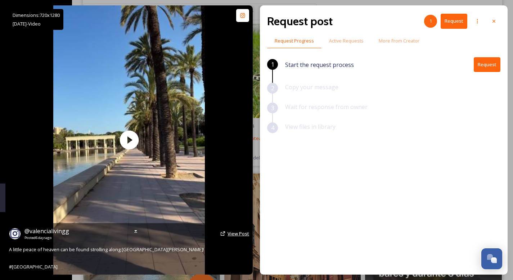
click at [237, 232] on span "View Post" at bounding box center [239, 234] width 22 height 6
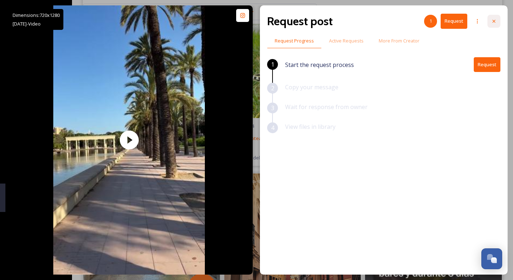
click at [498, 22] on div at bounding box center [494, 21] width 13 height 13
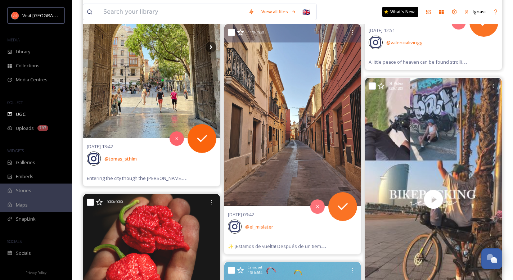
scroll to position [38968, 0]
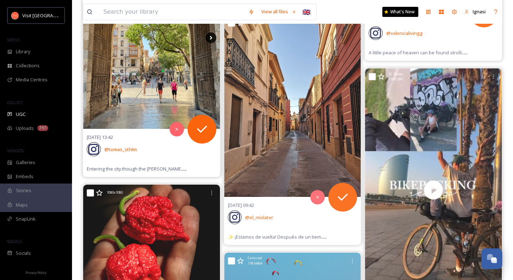
click at [211, 36] on icon at bounding box center [211, 37] width 11 height 11
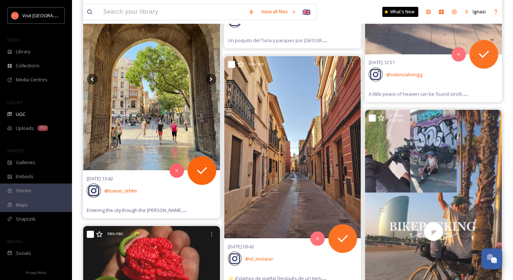
scroll to position [38923, 0]
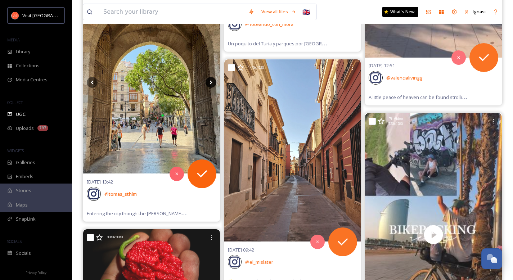
click at [213, 83] on icon at bounding box center [211, 82] width 11 height 11
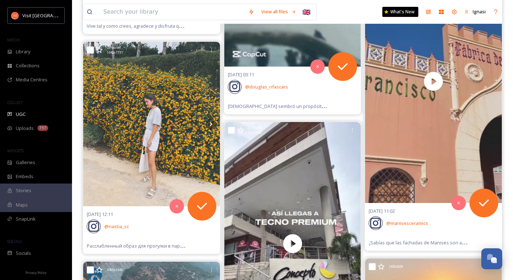
scroll to position [39821, 0]
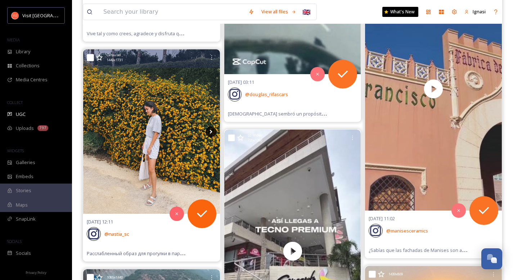
click at [209, 132] on icon at bounding box center [211, 131] width 11 height 11
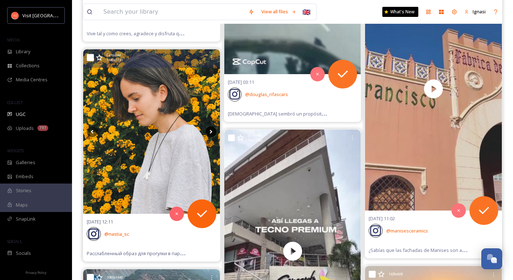
click at [209, 132] on icon at bounding box center [211, 131] width 11 height 11
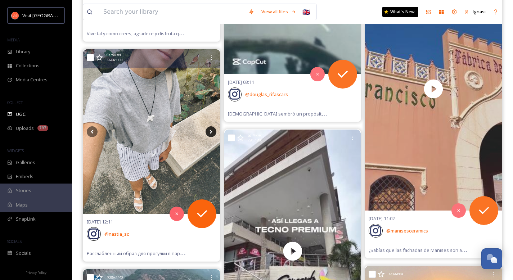
click at [209, 132] on icon at bounding box center [211, 131] width 11 height 11
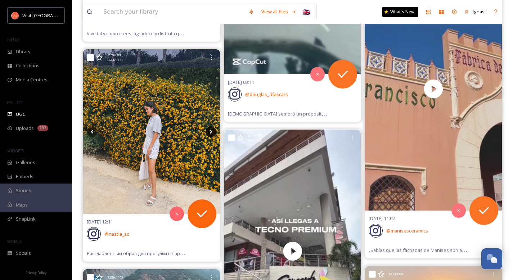
click at [209, 132] on icon at bounding box center [211, 131] width 11 height 11
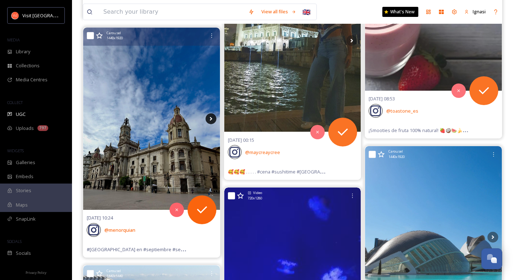
scroll to position [40286, 0]
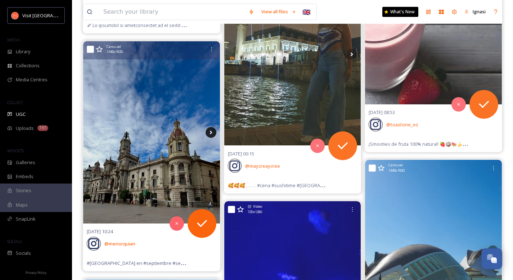
click at [211, 133] on icon at bounding box center [211, 132] width 3 height 4
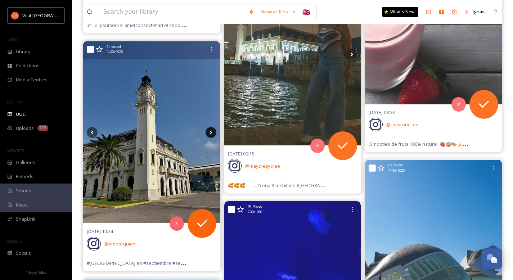
click at [211, 133] on icon at bounding box center [211, 132] width 3 height 4
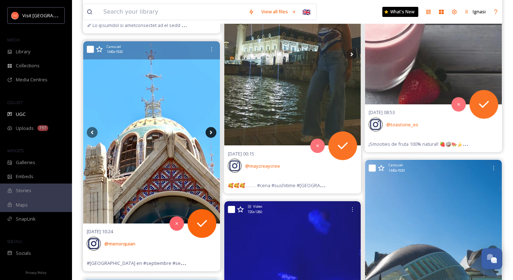
click at [211, 133] on icon at bounding box center [211, 132] width 3 height 4
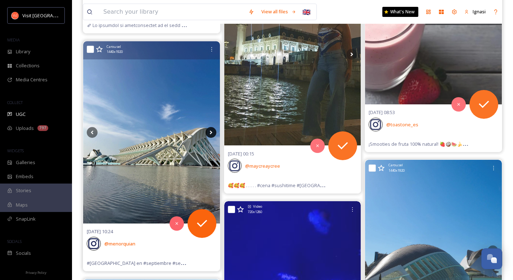
click at [211, 133] on icon at bounding box center [211, 132] width 3 height 4
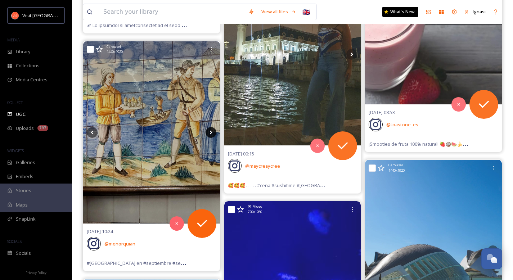
click at [211, 133] on icon at bounding box center [211, 132] width 3 height 4
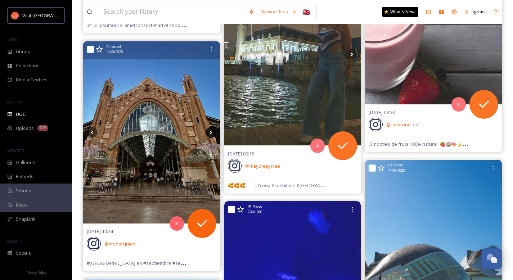
click at [211, 133] on icon at bounding box center [211, 132] width 3 height 4
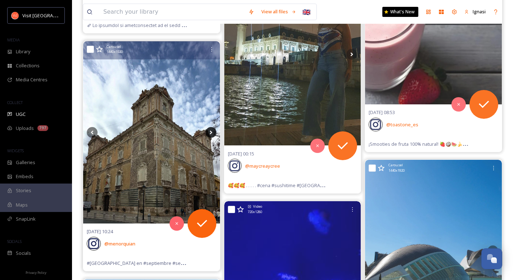
click at [211, 133] on icon at bounding box center [211, 132] width 3 height 4
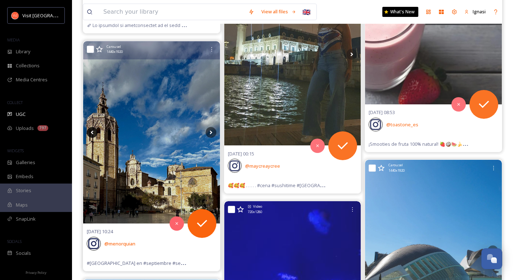
click at [92, 132] on icon at bounding box center [92, 132] width 3 height 4
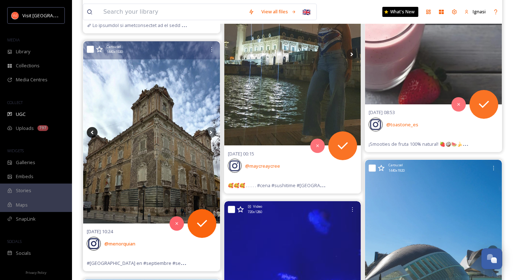
click at [92, 132] on icon at bounding box center [92, 132] width 3 height 4
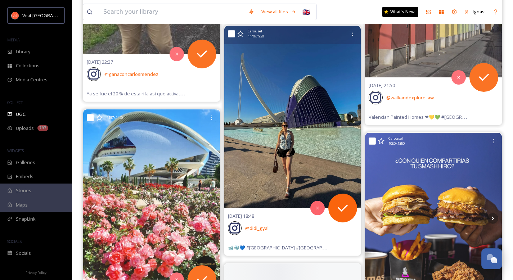
scroll to position [42466, 0]
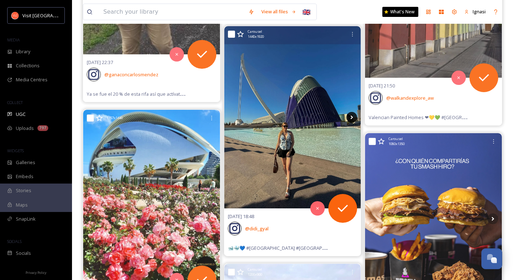
click at [354, 115] on icon at bounding box center [352, 117] width 11 height 11
click at [352, 116] on icon at bounding box center [352, 117] width 3 height 4
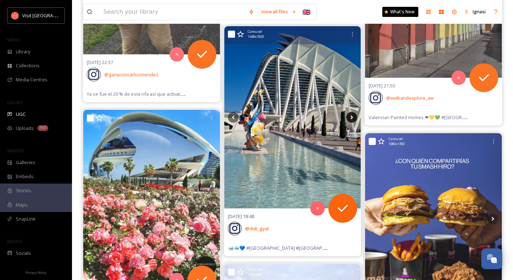
click at [352, 117] on icon at bounding box center [352, 117] width 3 height 4
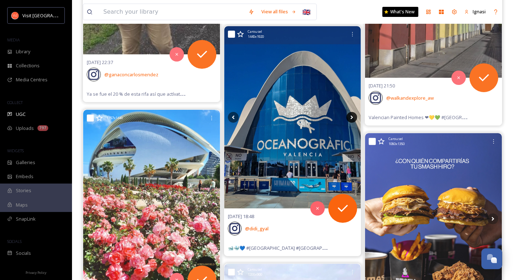
click at [352, 117] on icon at bounding box center [352, 117] width 3 height 4
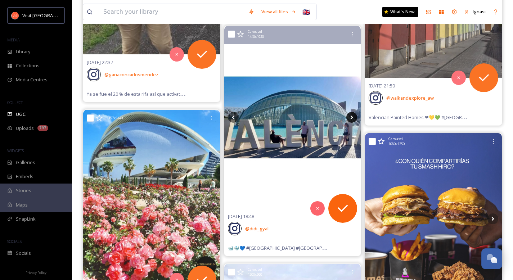
click at [352, 117] on icon at bounding box center [352, 117] width 3 height 4
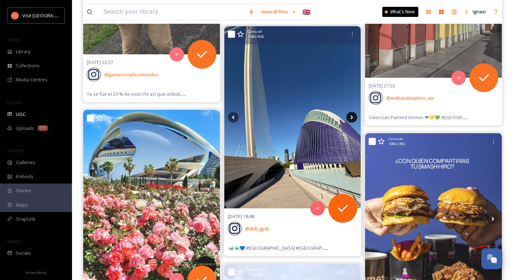
click at [352, 117] on icon at bounding box center [352, 117] width 3 height 4
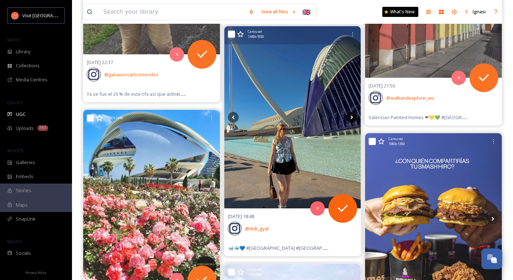
click at [352, 117] on icon at bounding box center [352, 117] width 3 height 4
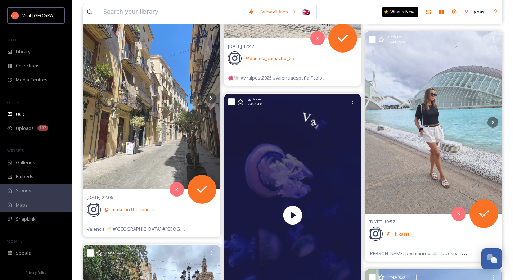
scroll to position [42779, 0]
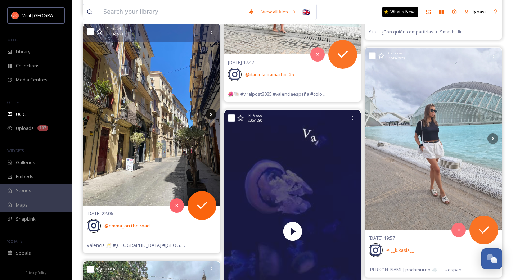
click at [210, 116] on icon at bounding box center [211, 114] width 11 height 11
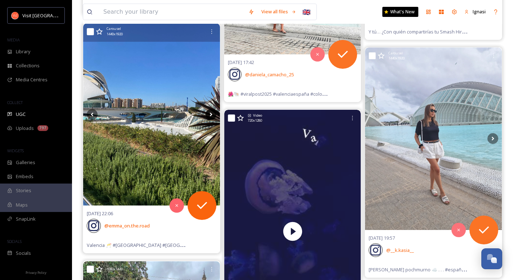
click at [210, 116] on icon at bounding box center [211, 114] width 11 height 11
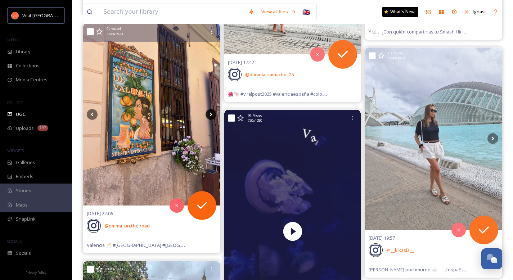
click at [210, 116] on icon at bounding box center [211, 114] width 11 height 11
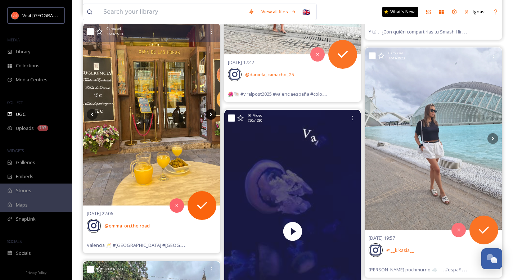
click at [210, 116] on icon at bounding box center [211, 114] width 11 height 11
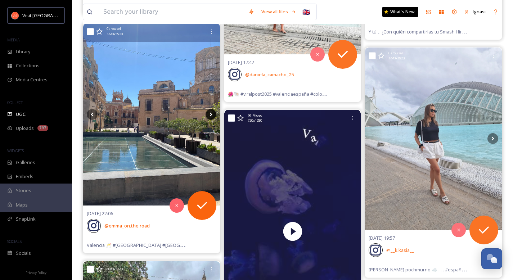
click at [210, 116] on icon at bounding box center [211, 114] width 11 height 11
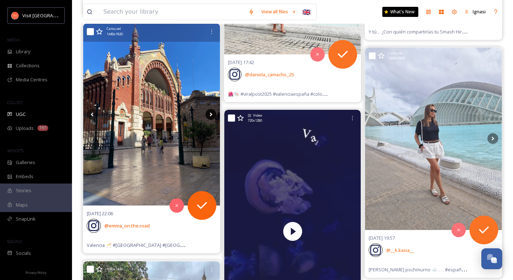
click at [210, 116] on icon at bounding box center [211, 114] width 11 height 11
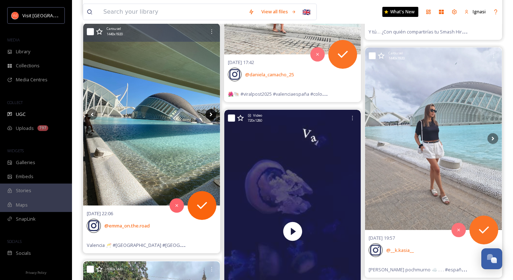
click at [210, 116] on icon at bounding box center [211, 114] width 11 height 11
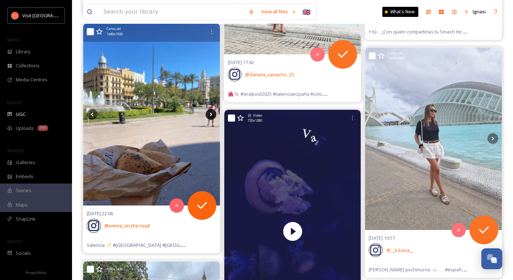
click at [210, 116] on icon at bounding box center [211, 114] width 11 height 11
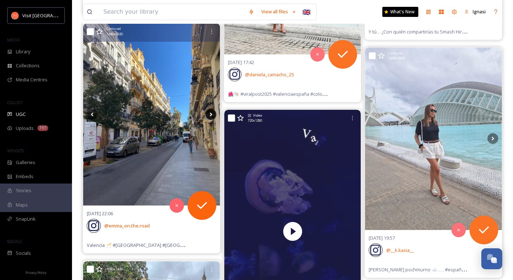
click at [210, 116] on icon at bounding box center [211, 114] width 11 height 11
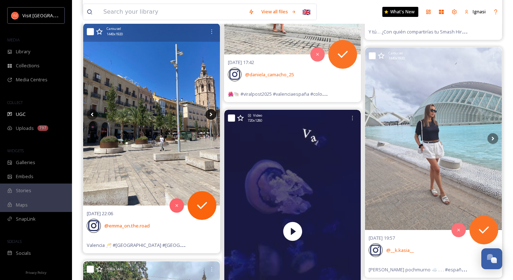
click at [210, 116] on icon at bounding box center [211, 114] width 11 height 11
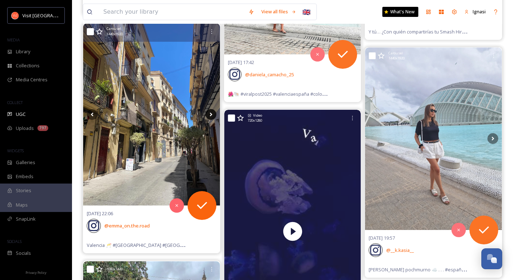
click at [210, 116] on icon at bounding box center [211, 114] width 11 height 11
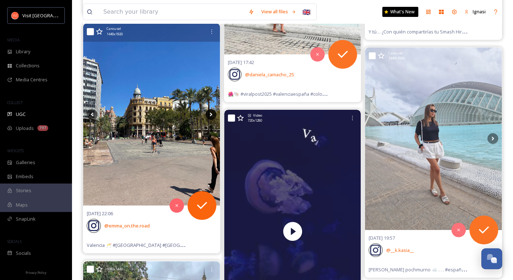
click at [210, 116] on icon at bounding box center [211, 114] width 11 height 11
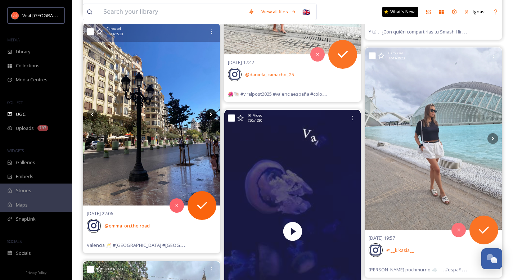
click at [210, 116] on icon at bounding box center [211, 114] width 11 height 11
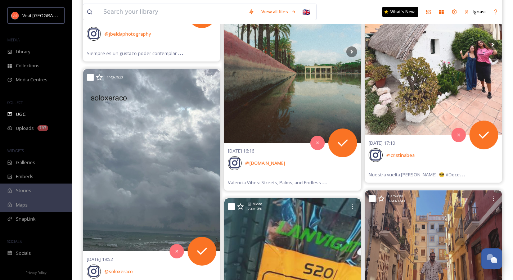
scroll to position [50994, 0]
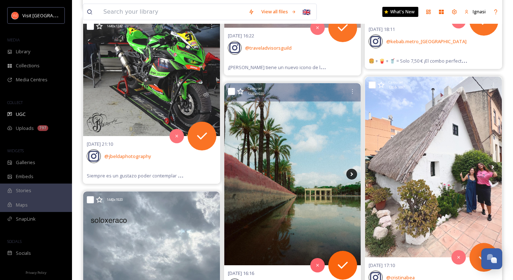
click at [354, 176] on icon at bounding box center [352, 174] width 11 height 11
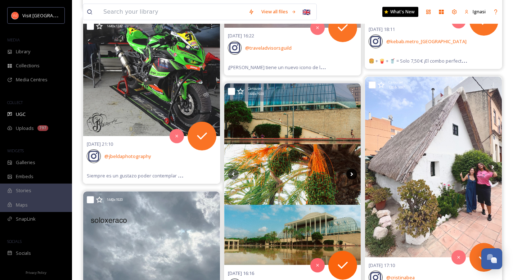
click at [351, 174] on icon at bounding box center [352, 174] width 11 height 11
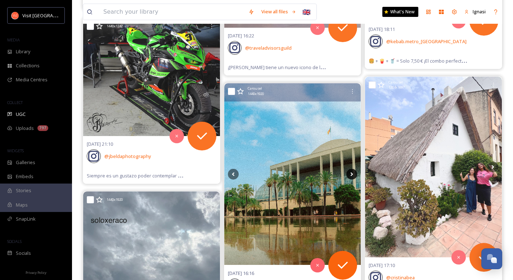
click at [351, 174] on icon at bounding box center [352, 174] width 11 height 11
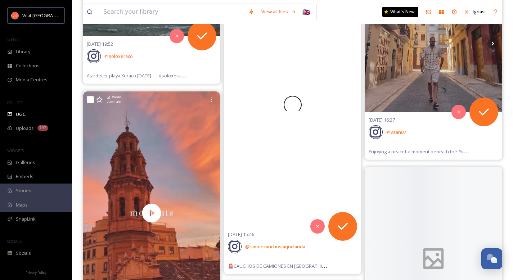
scroll to position [51392, 0]
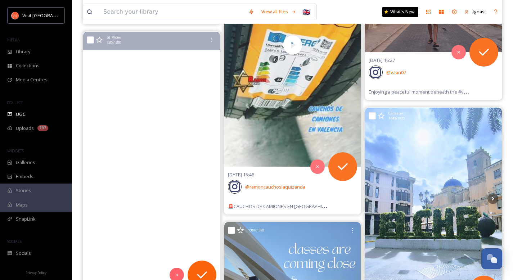
click at [184, 203] on video "Book your photoshoot in this beautiful city!🤍\a•\a•\a•\a#photography #valencia …" at bounding box center [151, 154] width 137 height 244
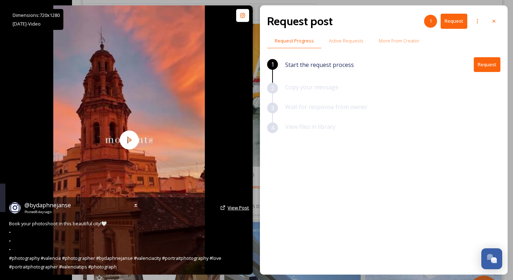
click at [230, 210] on span "View Post" at bounding box center [239, 208] width 22 height 6
click at [497, 21] on div at bounding box center [494, 21] width 13 height 13
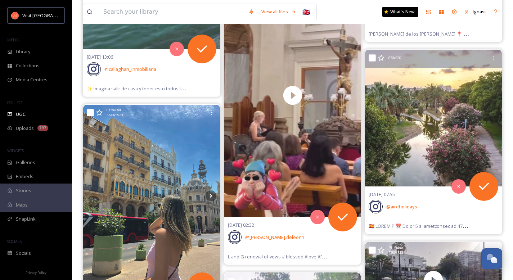
scroll to position [55715, 0]
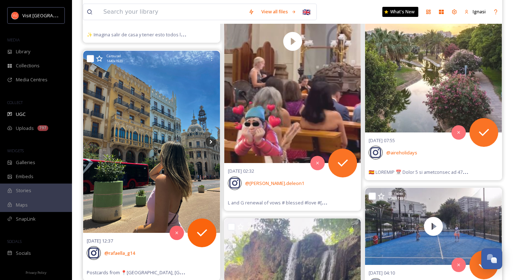
click at [211, 104] on img at bounding box center [151, 142] width 137 height 182
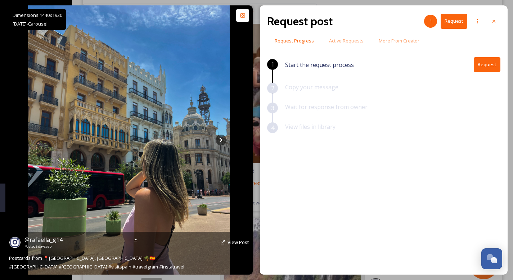
scroll to position [55753, 0]
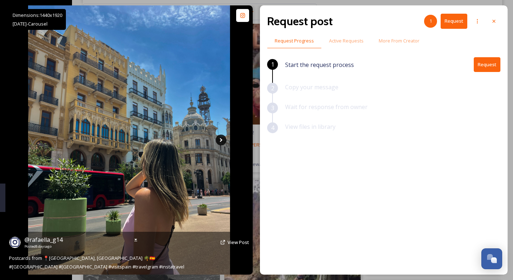
click at [221, 143] on icon at bounding box center [221, 140] width 11 height 11
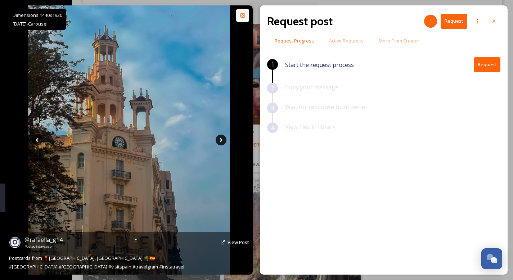
click at [221, 143] on icon at bounding box center [221, 140] width 11 height 11
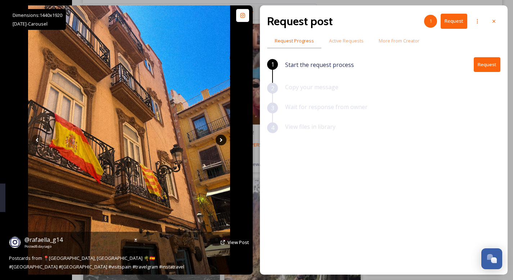
click at [221, 143] on icon at bounding box center [221, 140] width 11 height 11
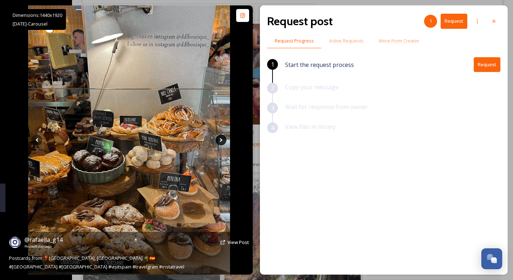
click at [221, 143] on icon at bounding box center [221, 140] width 11 height 11
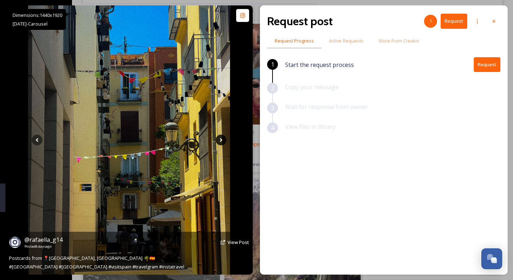
click at [218, 142] on icon at bounding box center [221, 140] width 11 height 11
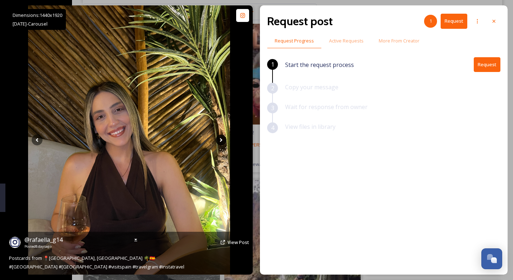
click at [221, 142] on icon at bounding box center [221, 140] width 3 height 4
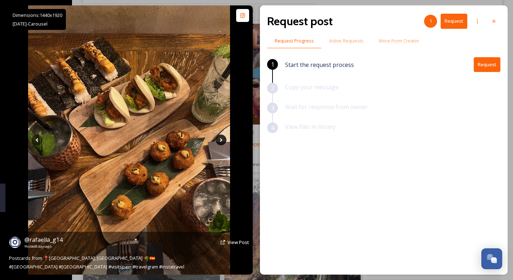
click at [221, 142] on icon at bounding box center [221, 140] width 3 height 4
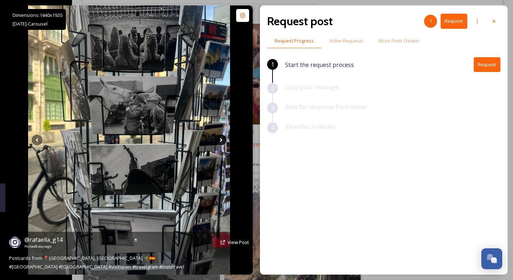
click at [221, 142] on icon at bounding box center [221, 140] width 3 height 4
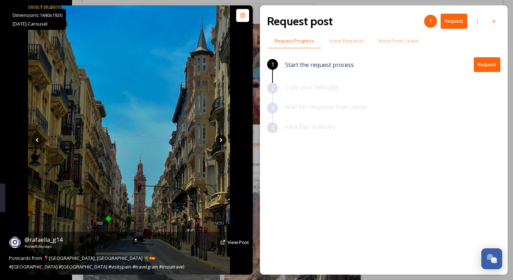
click at [221, 142] on icon at bounding box center [221, 140] width 3 height 4
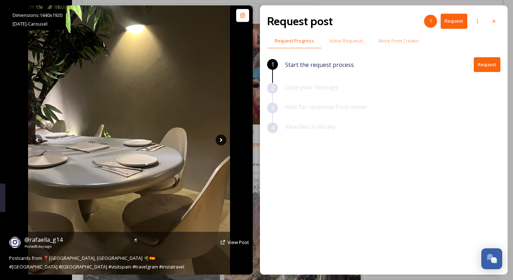
click at [221, 142] on icon at bounding box center [221, 140] width 3 height 4
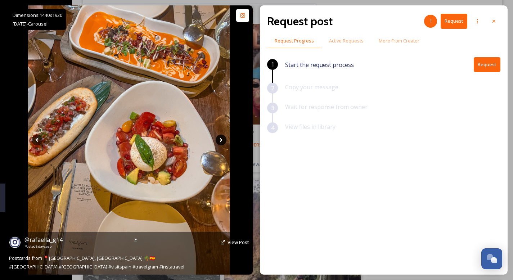
click at [221, 142] on icon at bounding box center [221, 140] width 3 height 4
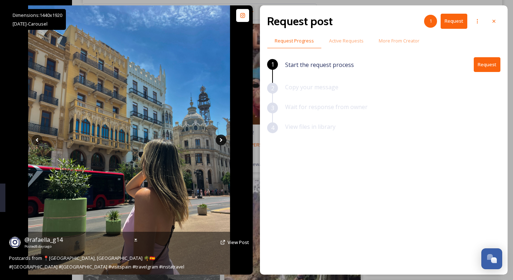
click at [221, 142] on icon at bounding box center [221, 140] width 3 height 4
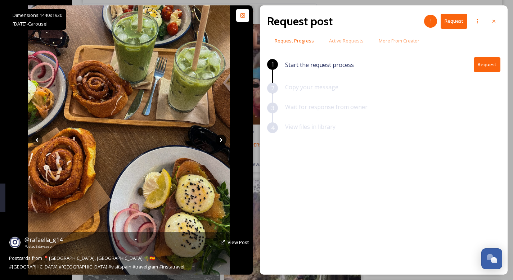
click at [221, 142] on icon at bounding box center [221, 140] width 3 height 4
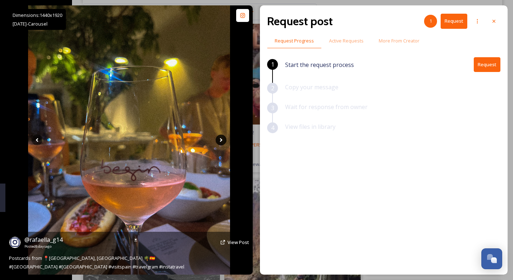
click at [221, 142] on icon at bounding box center [221, 140] width 3 height 4
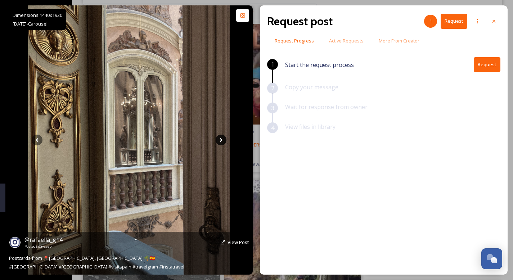
click at [221, 142] on icon at bounding box center [221, 140] width 3 height 4
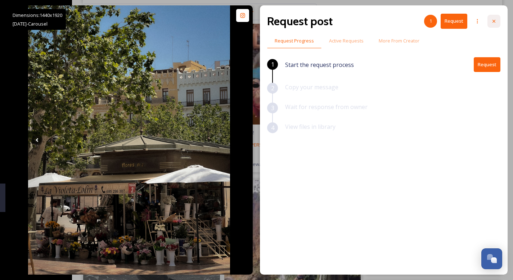
click at [494, 22] on icon at bounding box center [494, 21] width 6 height 6
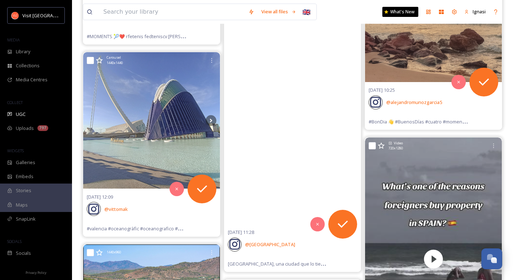
scroll to position [65086, 0]
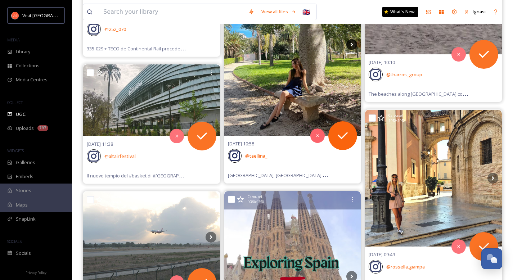
click at [351, 46] on icon at bounding box center [352, 45] width 3 height 4
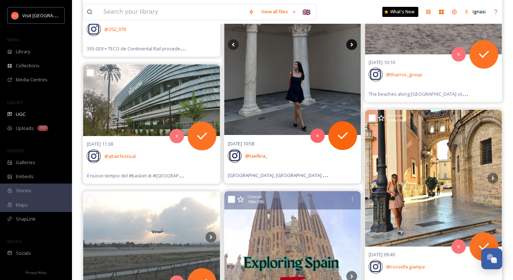
scroll to position [64961, 0]
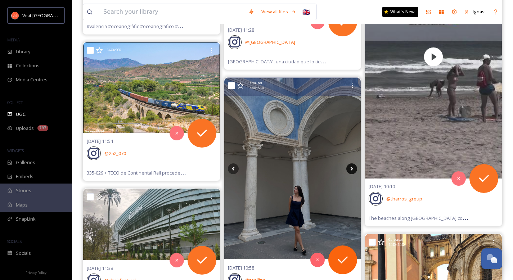
click at [351, 169] on icon at bounding box center [352, 169] width 11 height 11
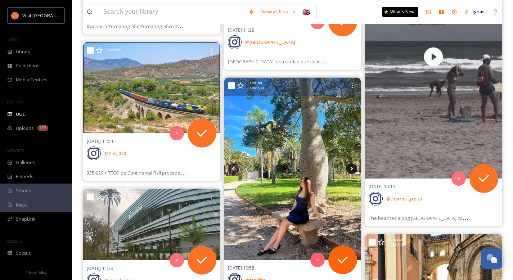
click at [351, 169] on icon at bounding box center [352, 169] width 11 height 11
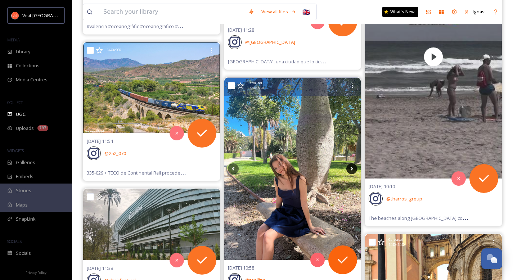
click at [351, 169] on icon at bounding box center [352, 169] width 11 height 11
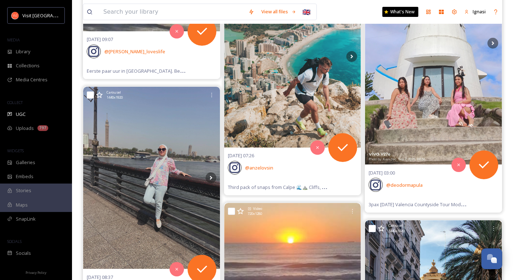
scroll to position [67073, 0]
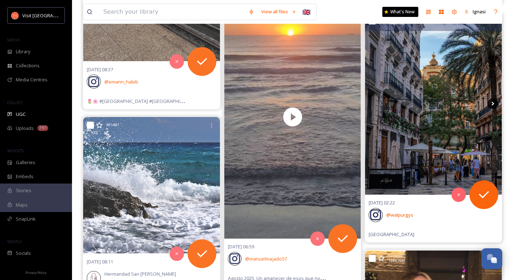
click at [493, 102] on icon at bounding box center [493, 103] width 11 height 11
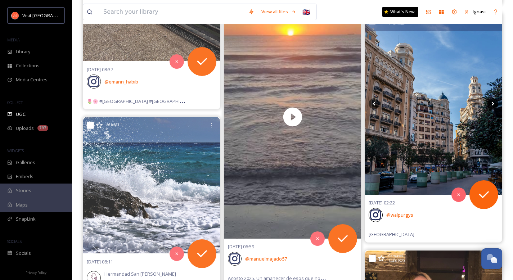
click at [493, 103] on icon at bounding box center [493, 104] width 3 height 4
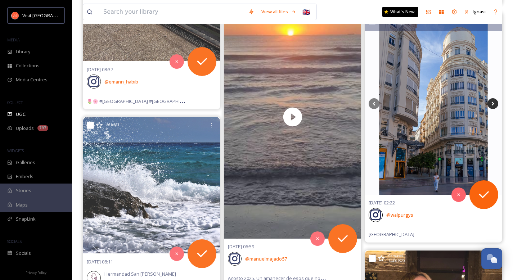
click at [493, 106] on icon at bounding box center [493, 103] width 11 height 11
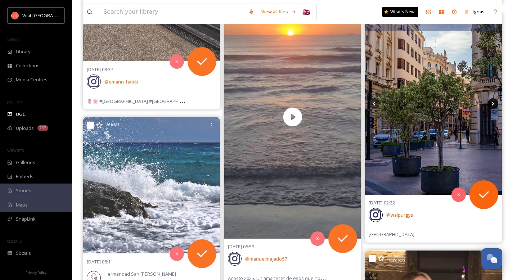
click at [493, 106] on icon at bounding box center [493, 103] width 11 height 11
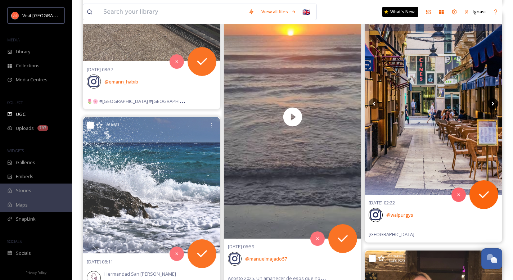
click at [493, 106] on icon at bounding box center [493, 103] width 11 height 11
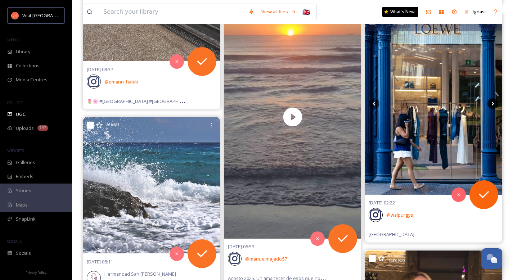
click at [493, 106] on icon at bounding box center [493, 103] width 11 height 11
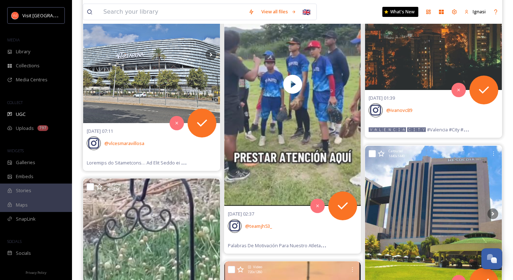
scroll to position [68858, 0]
